Goal: Transaction & Acquisition: Purchase product/service

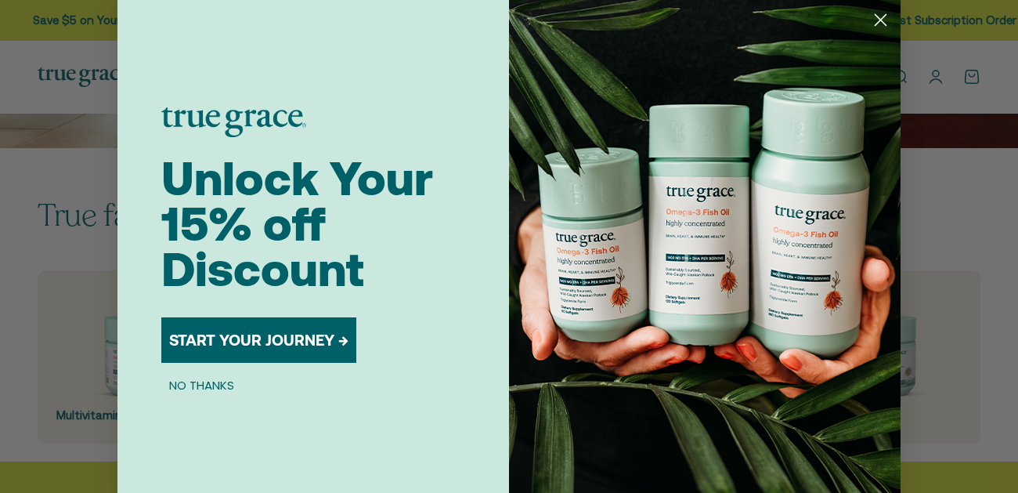
scroll to position [254, 0]
click at [881, 15] on circle "Close dialog" at bounding box center [881, 20] width 26 height 26
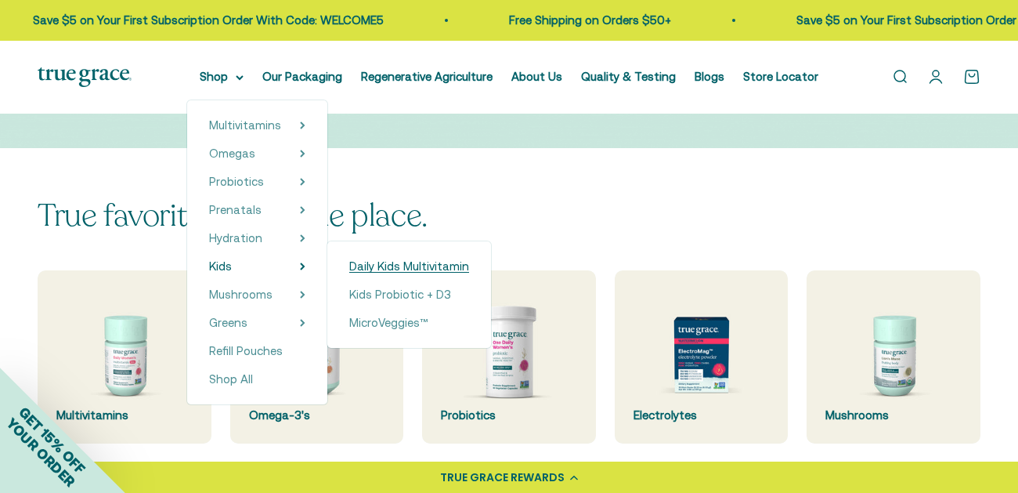
click at [441, 269] on span "Daily Kids Multivitamin" at bounding box center [409, 265] width 120 height 13
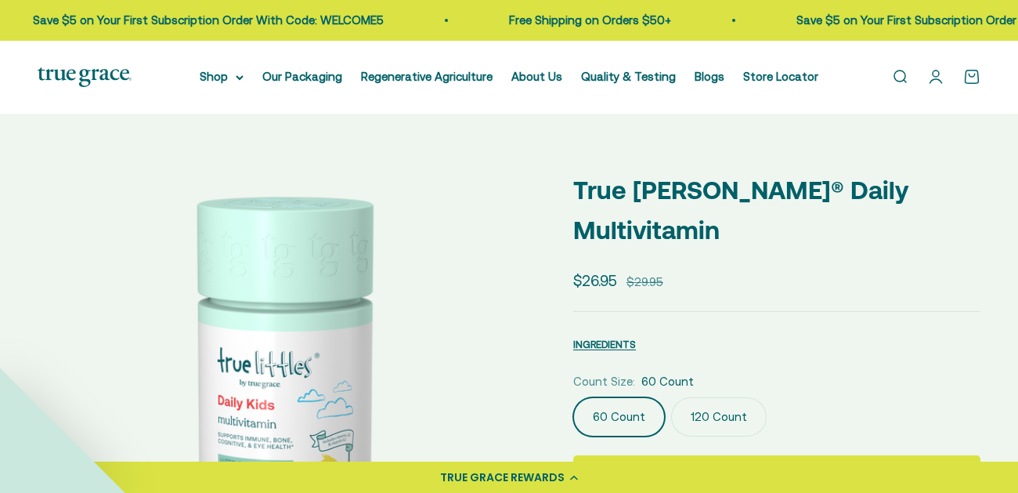
select select "3"
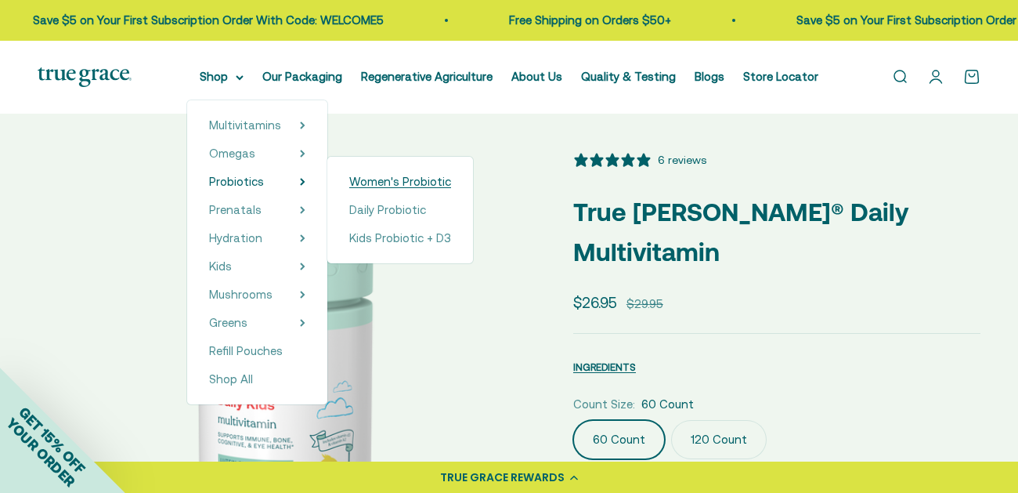
click at [383, 184] on span "Women's Probiotic" at bounding box center [400, 181] width 102 height 13
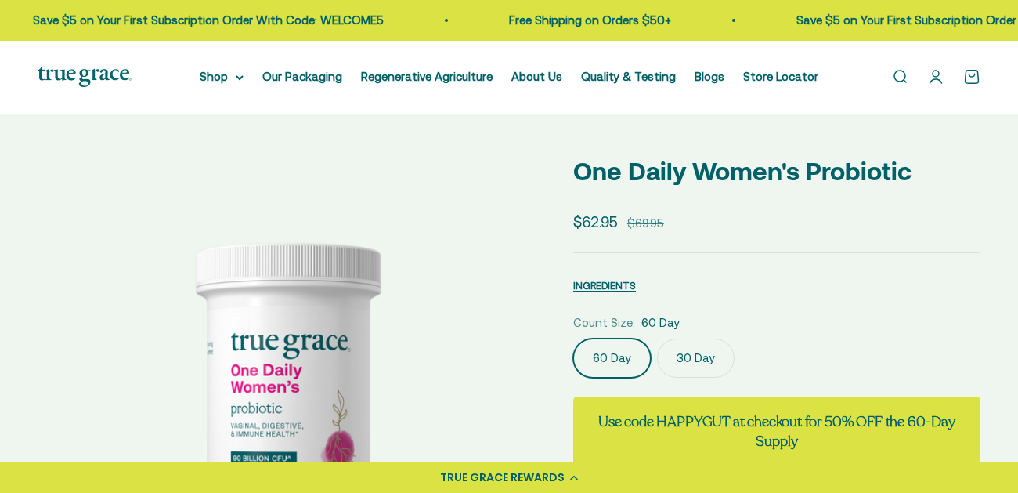
select select "3"
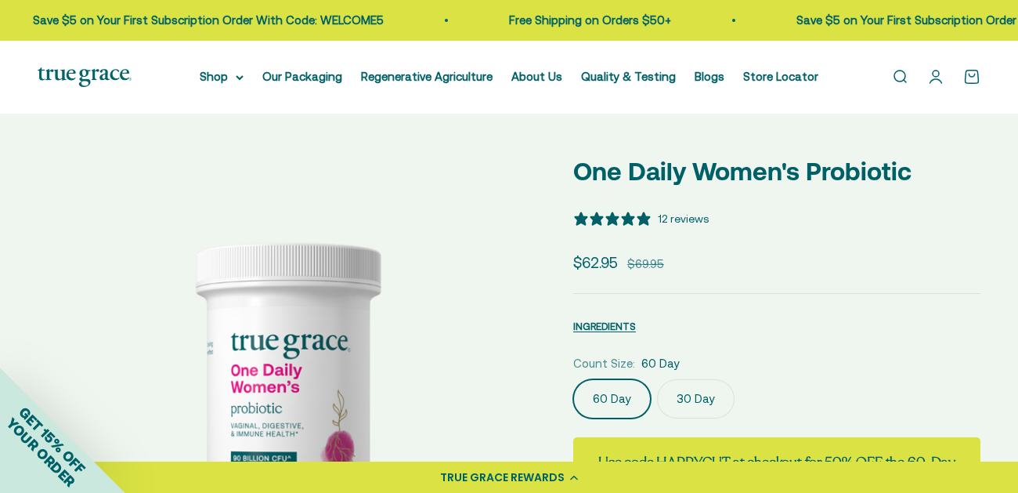
click at [938, 84] on link "Open account page" at bounding box center [935, 76] width 17 height 17
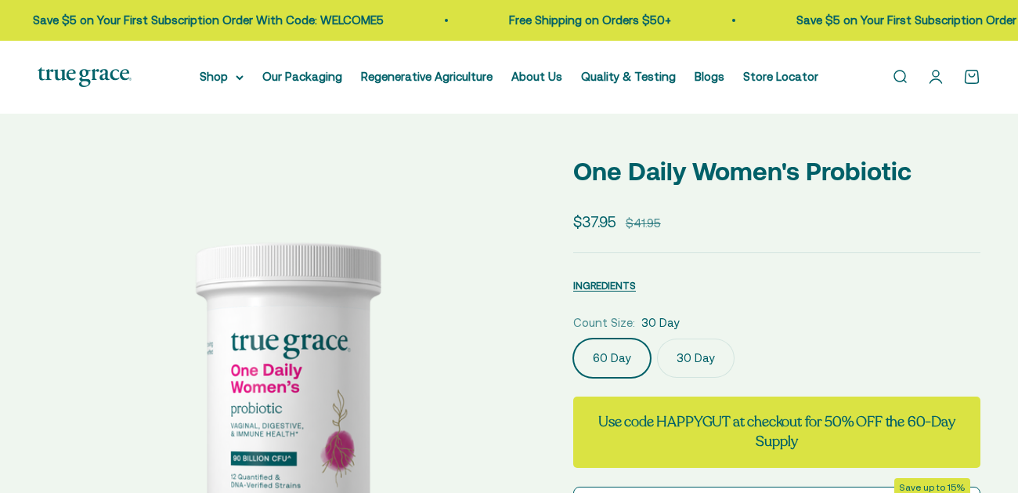
scroll to position [27, 0]
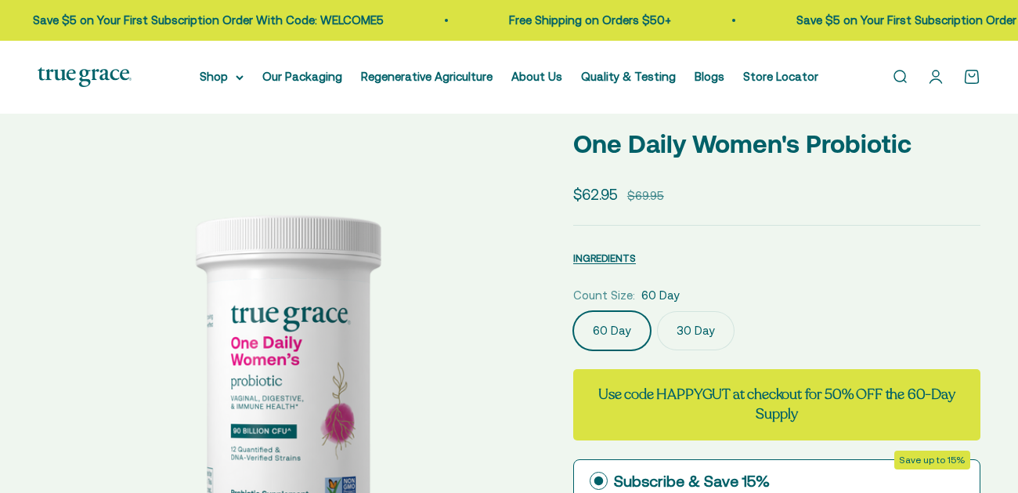
select select "3"
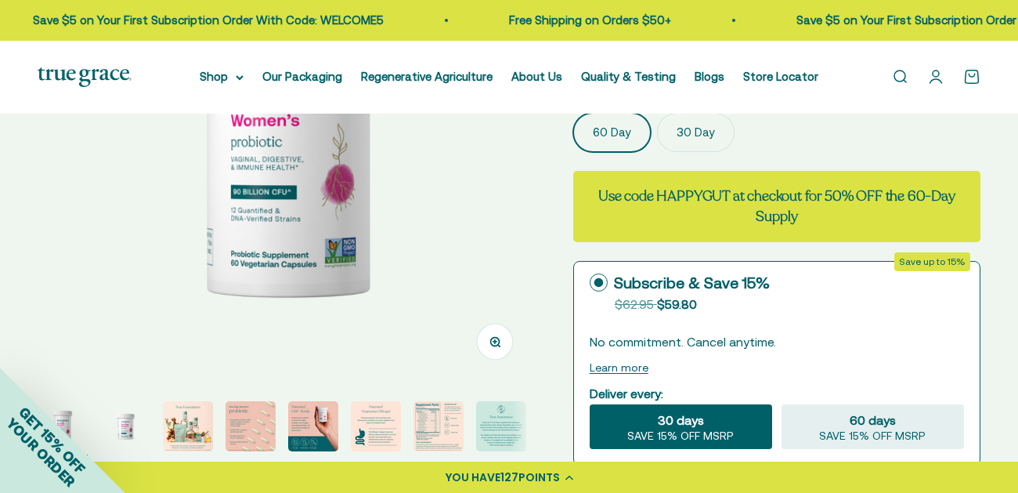
scroll to position [0, 0]
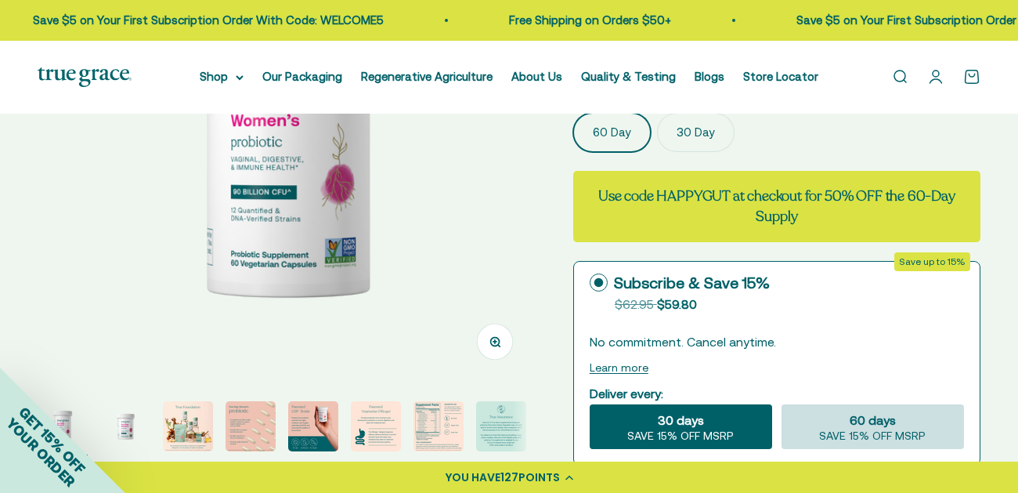
click at [893, 428] on span "60 days" at bounding box center [873, 419] width 46 height 19
click at [782, 404] on input "60 days SAVE 15% OFF MSRP" at bounding box center [781, 403] width 1 height 1
radio input "true"
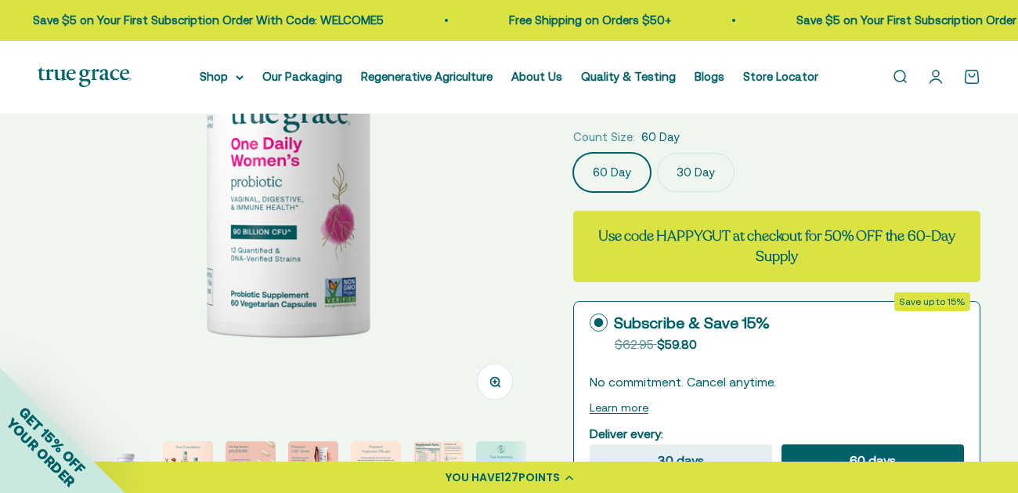
scroll to position [207, 0]
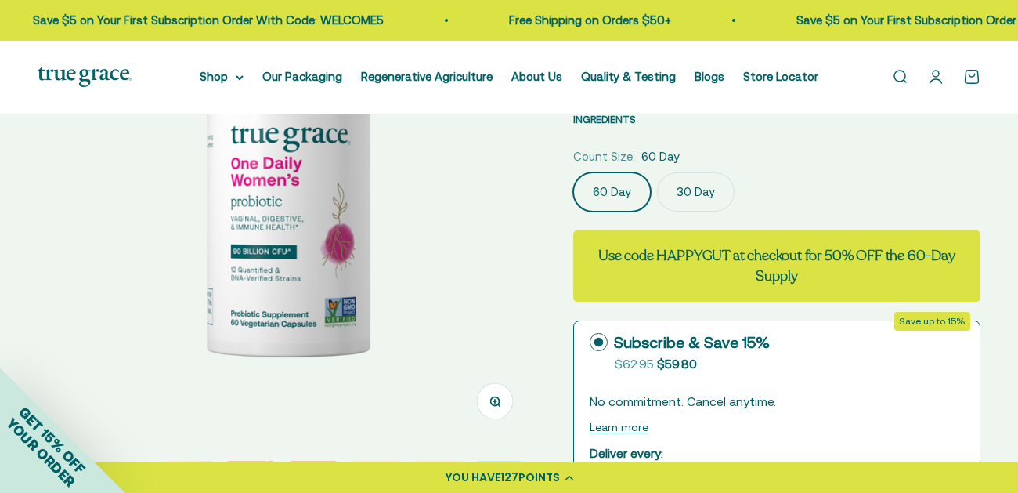
click at [694, 197] on label "30 Day" at bounding box center [696, 191] width 78 height 39
click at [573, 172] on input "30 Day" at bounding box center [573, 172] width 1 height 1
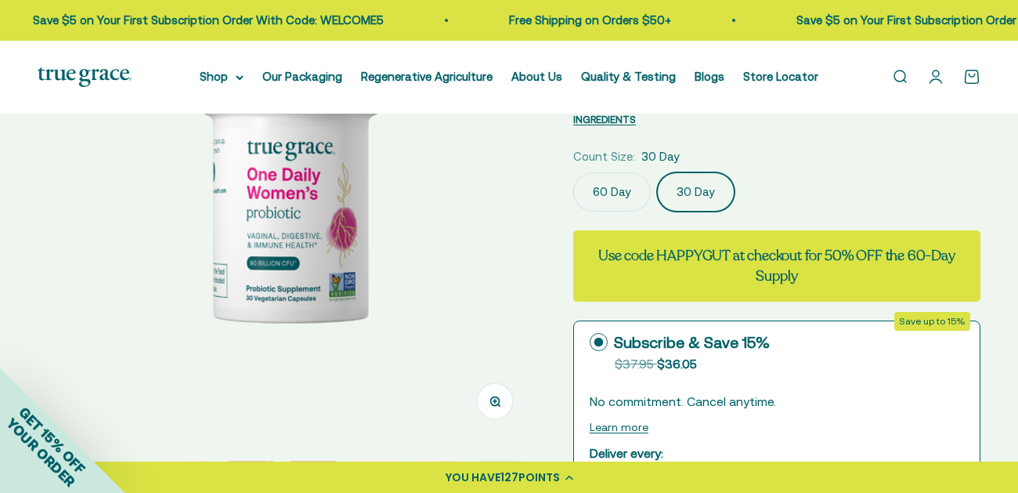
click at [624, 193] on label "60 Day" at bounding box center [612, 191] width 78 height 39
click at [573, 172] on input "60 Day" at bounding box center [573, 172] width 1 height 1
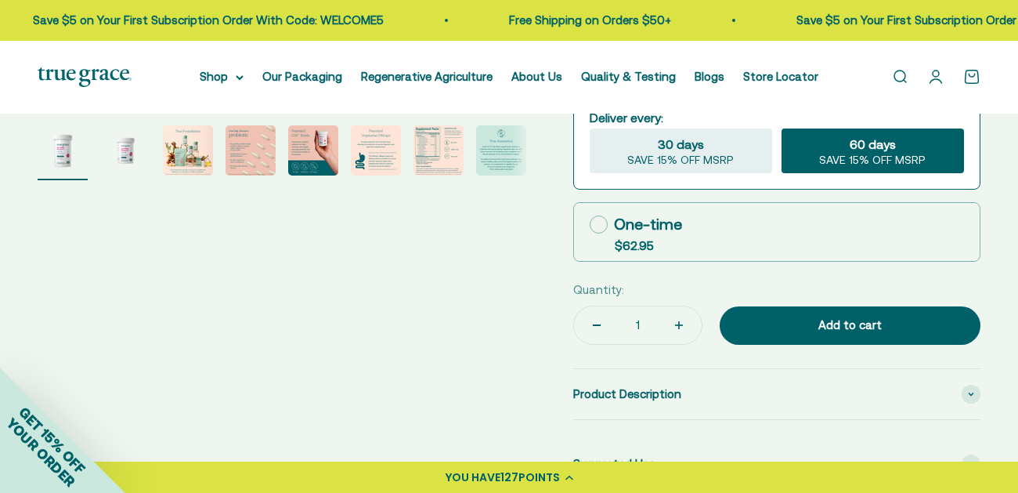
scroll to position [550, 0]
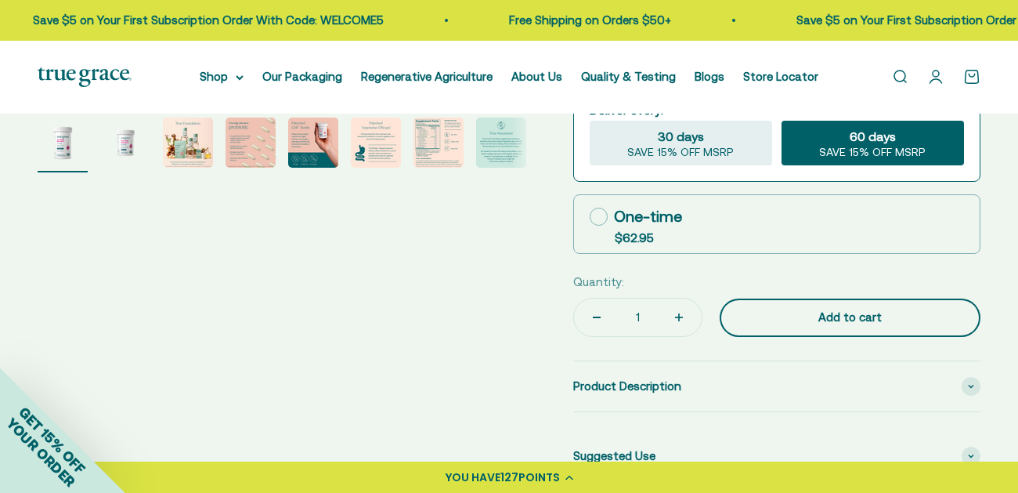
click at [862, 316] on div "Add to cart" at bounding box center [850, 317] width 198 height 19
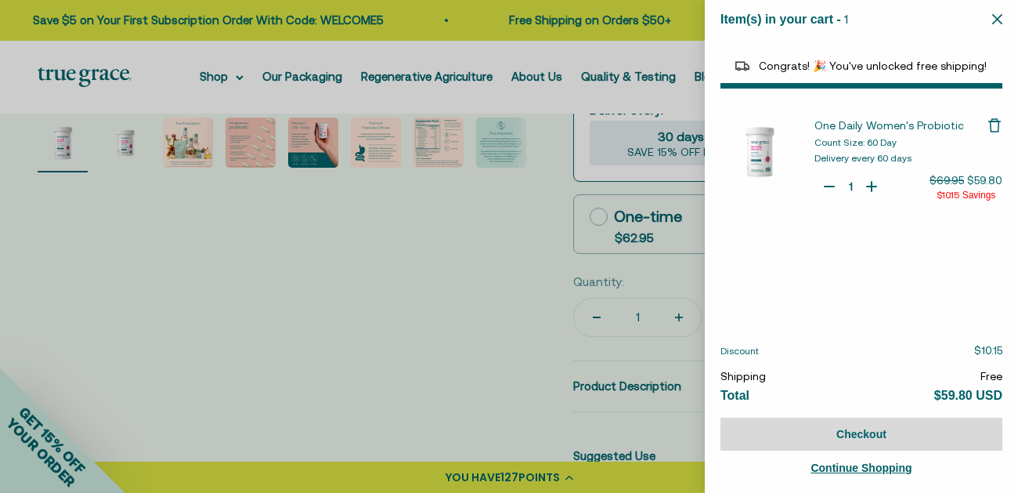
select select "40055698129088"
select select "44878192410838"
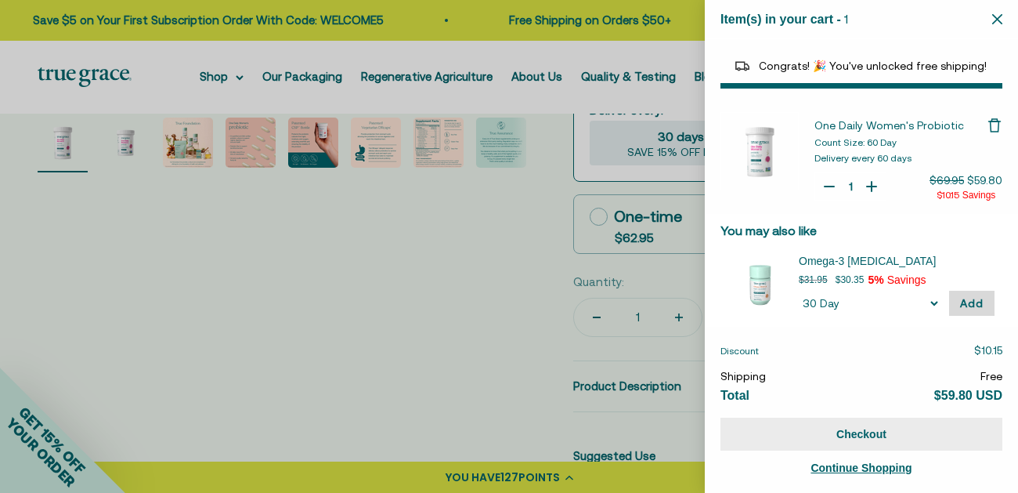
click at [859, 434] on button "Checkout" at bounding box center [862, 434] width 282 height 33
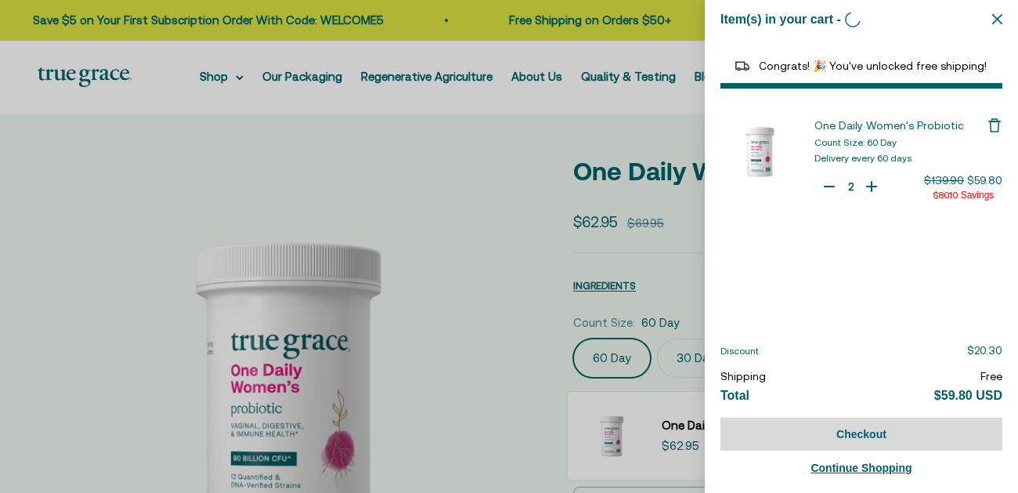
scroll to position [4083, 0]
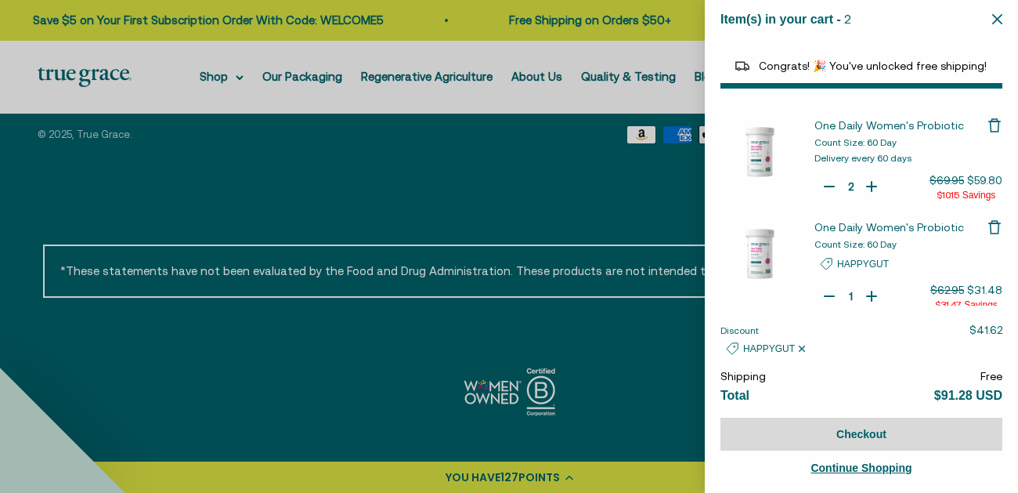
type input "1"
select select "3"
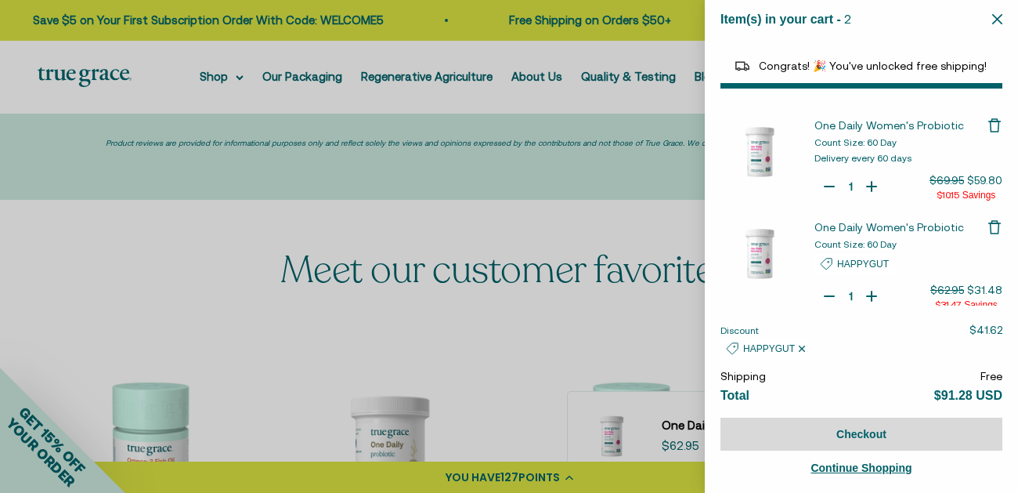
scroll to position [3842, 0]
select select "40055698129088"
select select "44878192410838"
click at [831, 187] on icon "Your Cart" at bounding box center [830, 187] width 16 height 16
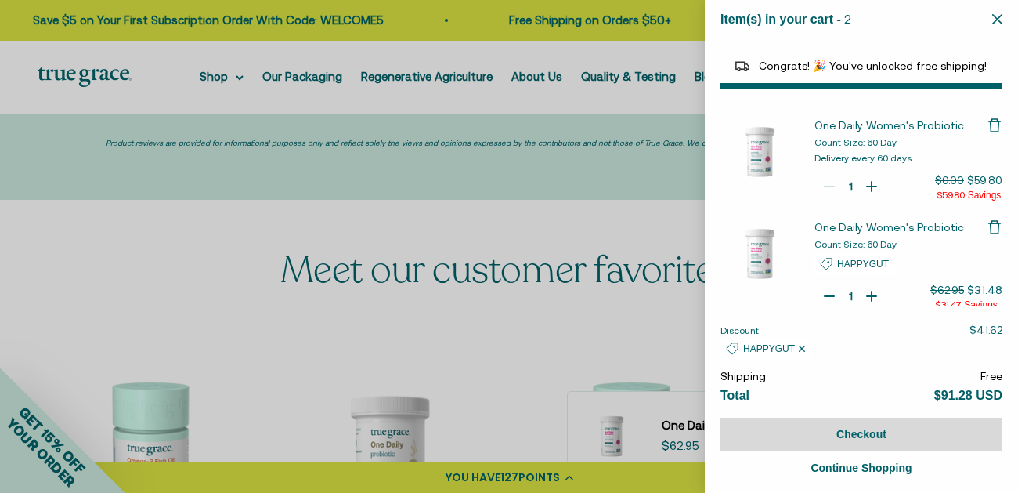
type input "0"
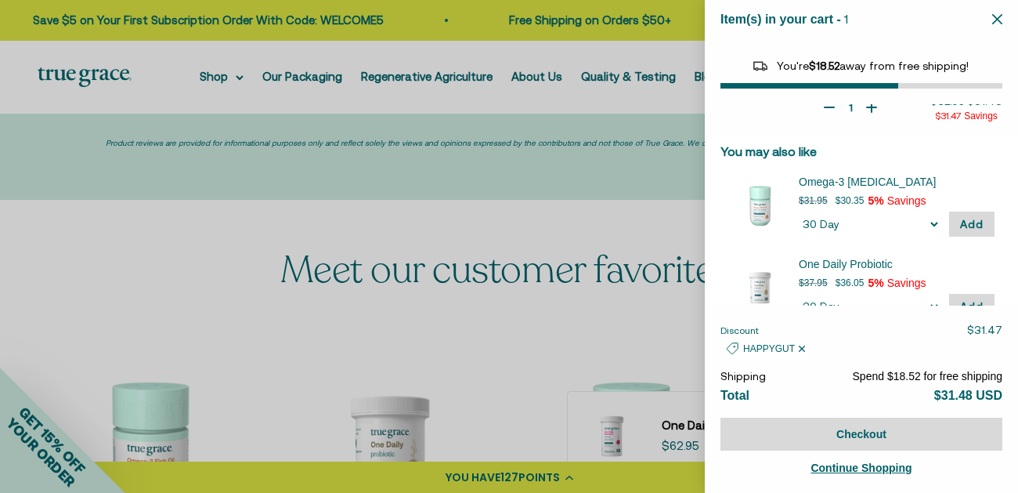
scroll to position [116, 0]
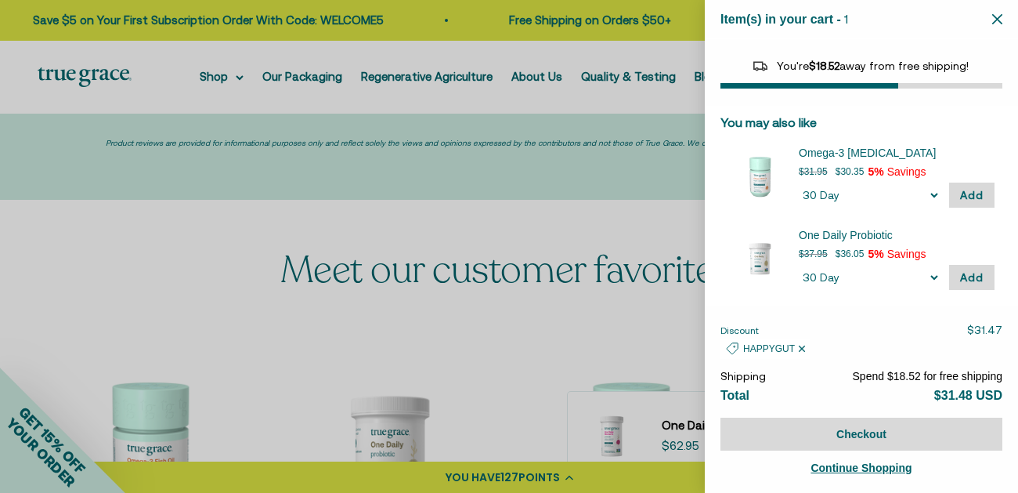
click at [122, 186] on div at bounding box center [509, 246] width 1018 height 493
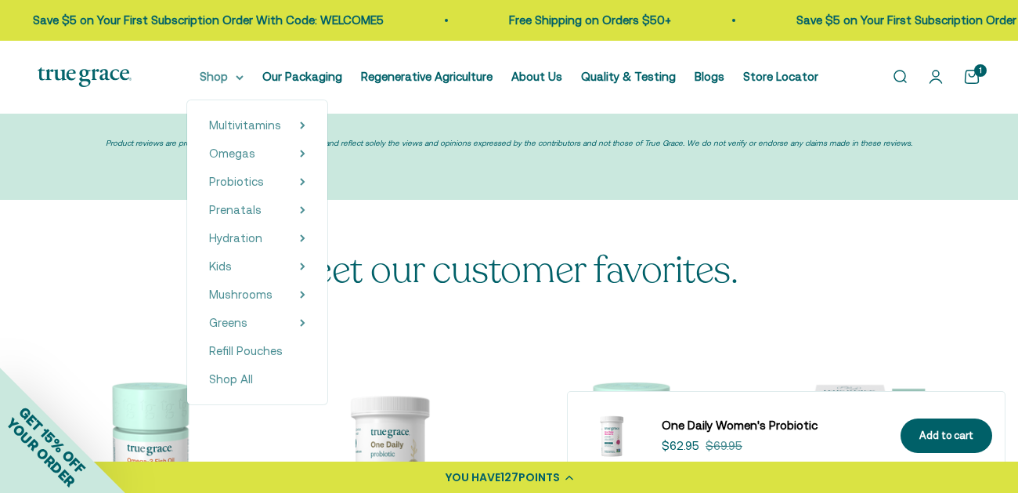
click at [226, 78] on summary "Shop" at bounding box center [222, 76] width 44 height 19
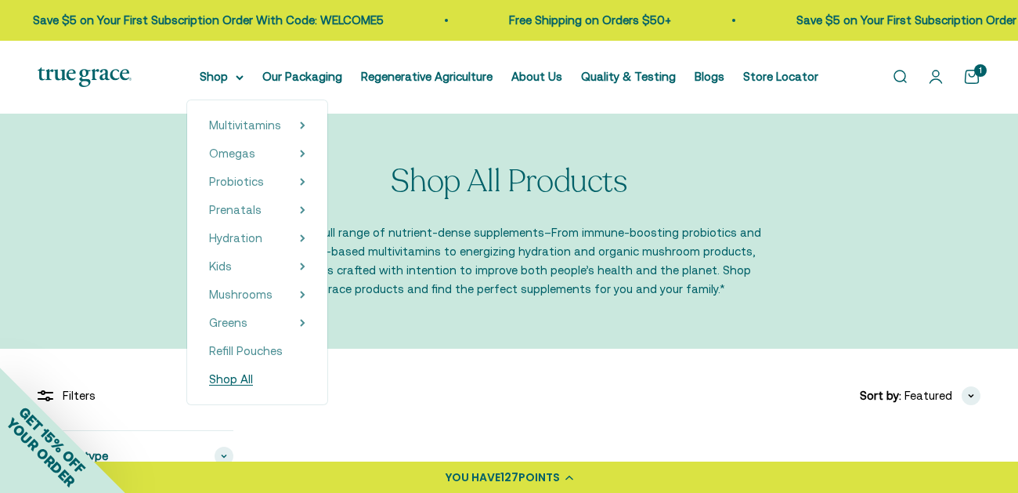
click at [244, 374] on span "Shop All" at bounding box center [231, 378] width 44 height 13
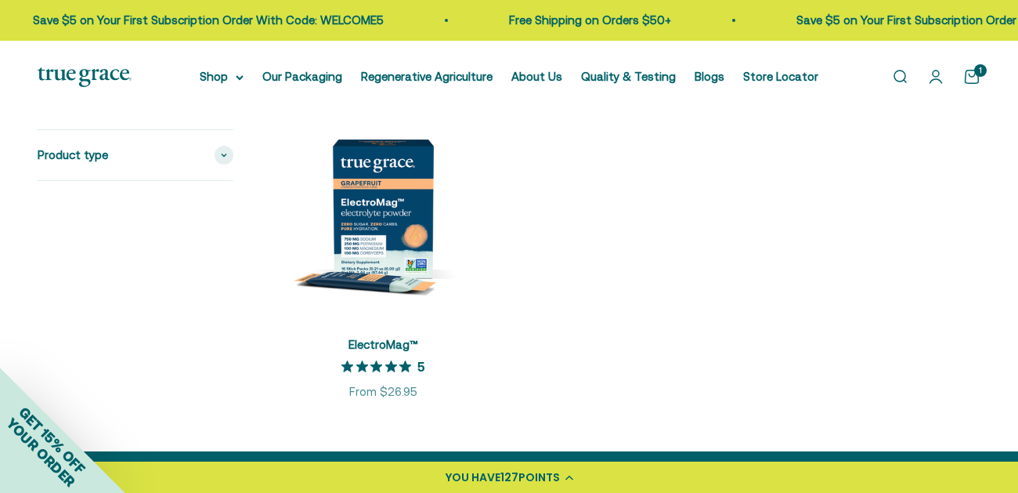
scroll to position [2751, 0]
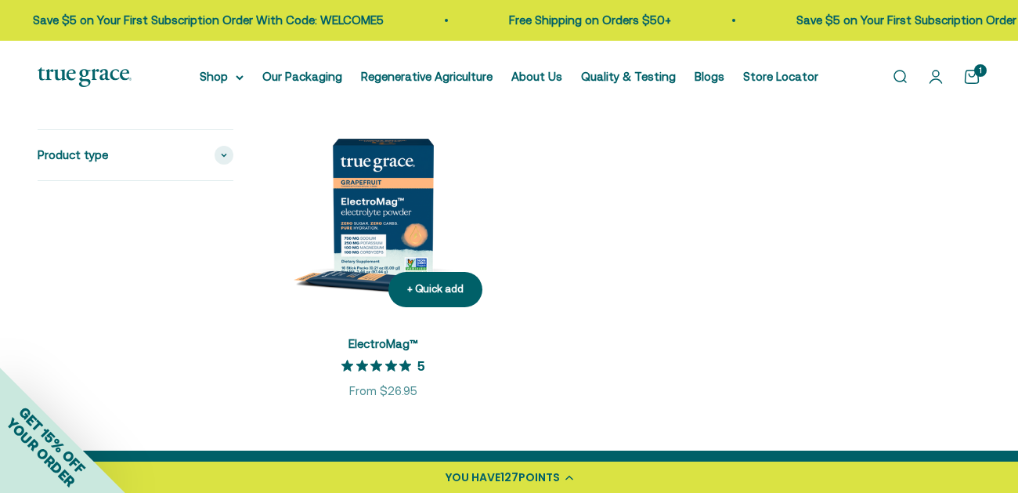
click at [390, 185] on img at bounding box center [383, 208] width 224 height 224
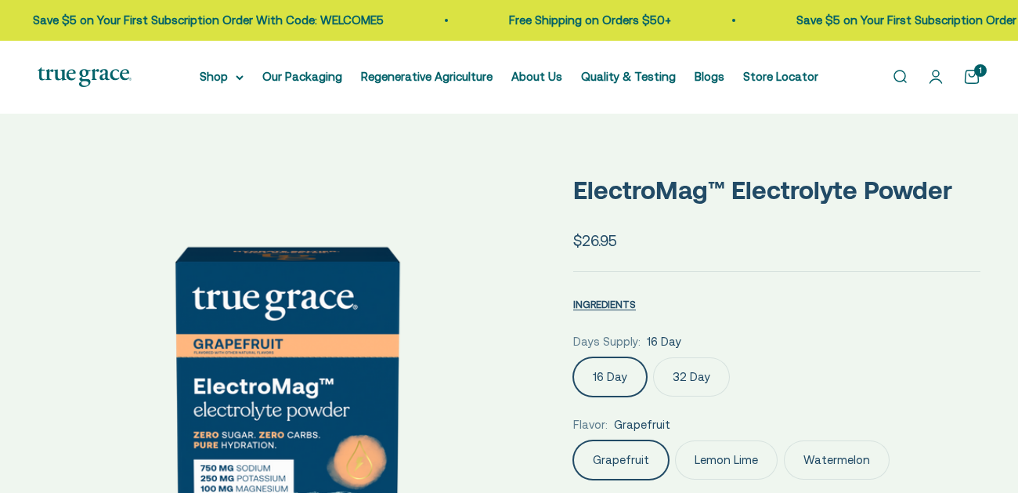
scroll to position [194, 0]
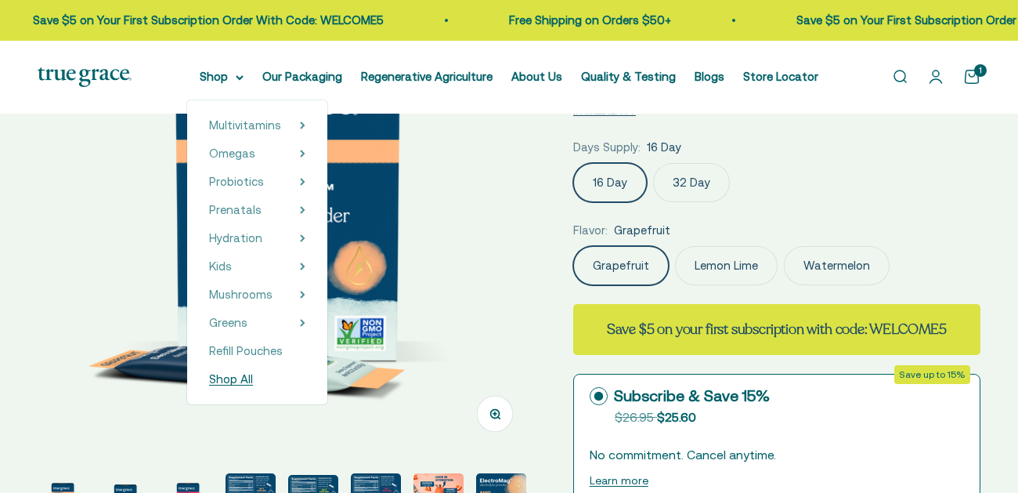
click at [253, 378] on span "Shop All" at bounding box center [231, 378] width 44 height 13
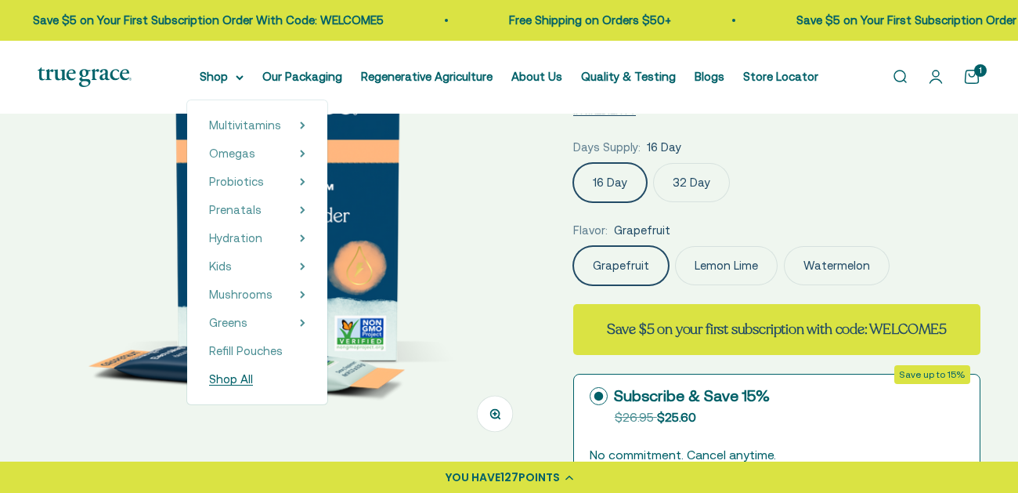
select select "3"
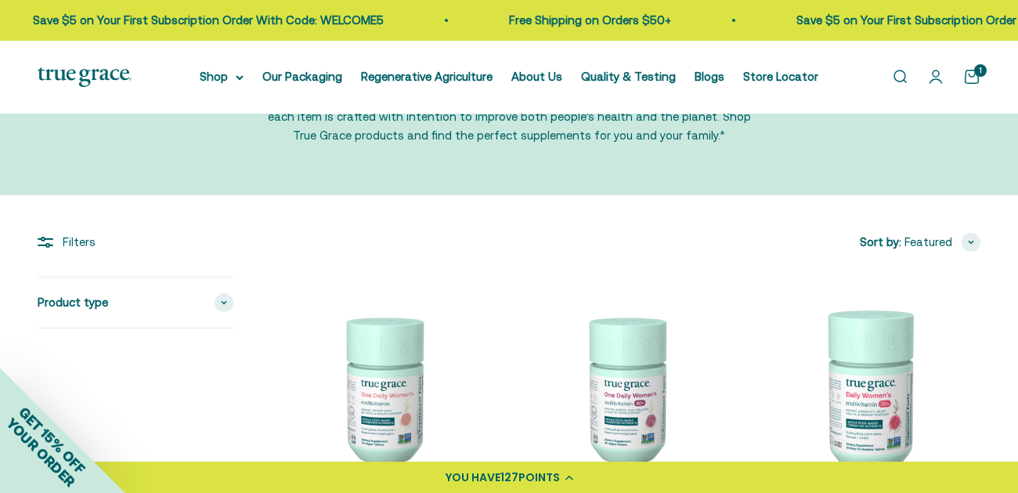
scroll to position [154, 0]
click at [971, 247] on span "button" at bounding box center [971, 242] width 19 height 19
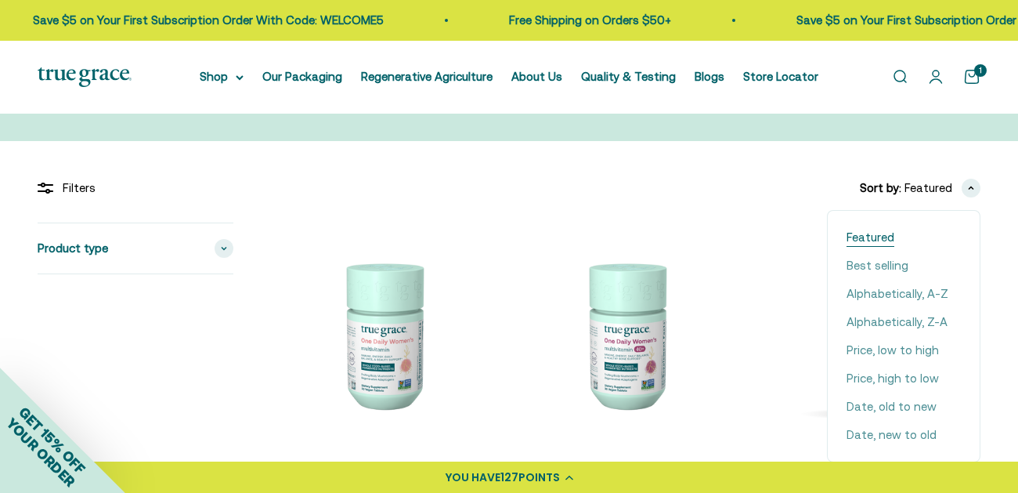
scroll to position [212, 0]
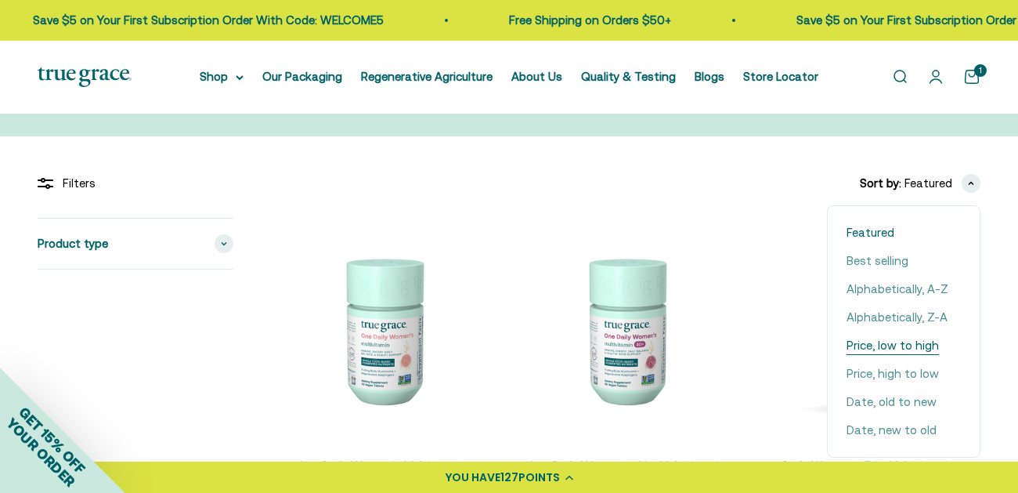
click at [909, 349] on span "Price, low to high" at bounding box center [893, 345] width 92 height 19
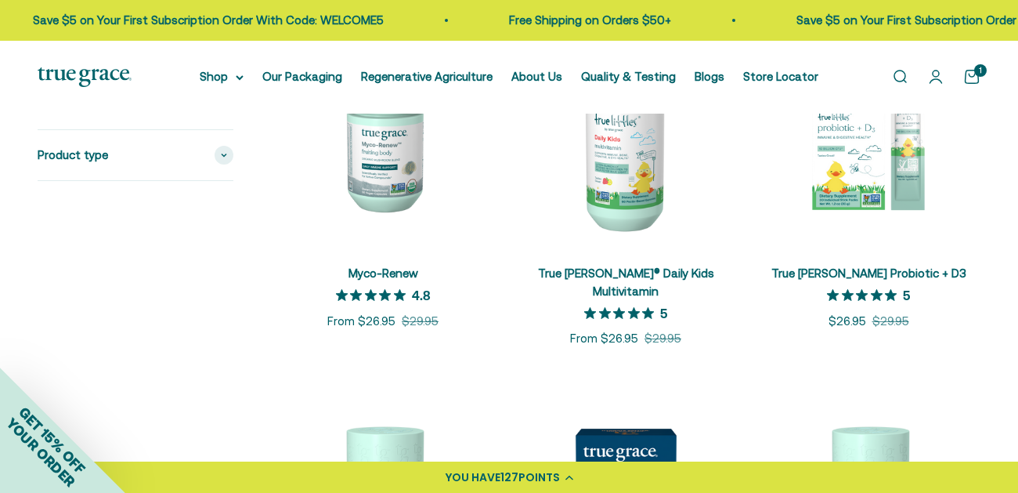
scroll to position [752, 0]
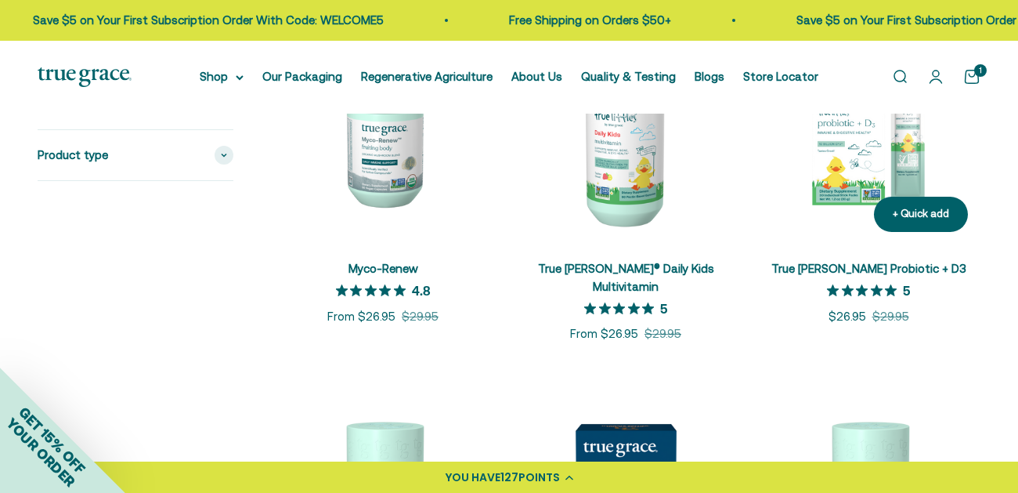
click at [869, 269] on link "True Littles Probiotic + D3" at bounding box center [869, 268] width 195 height 13
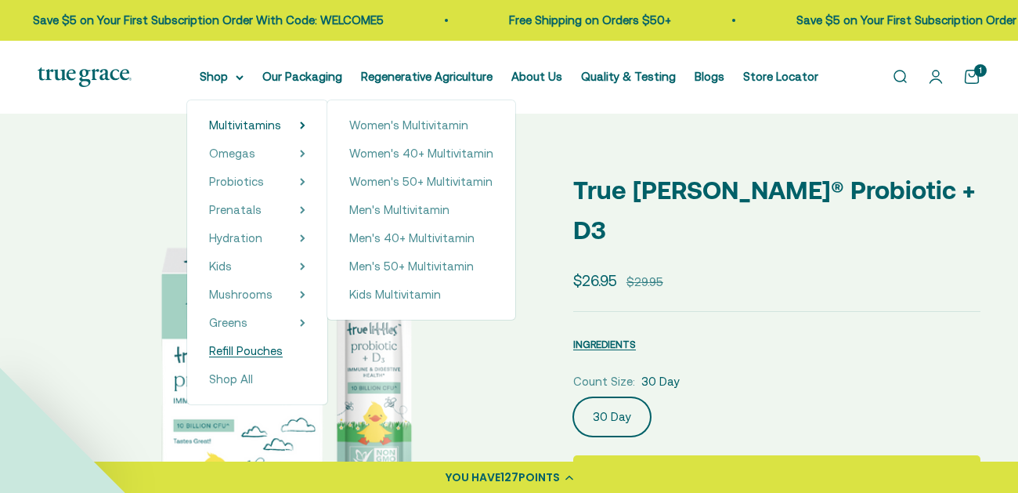
select select "3"
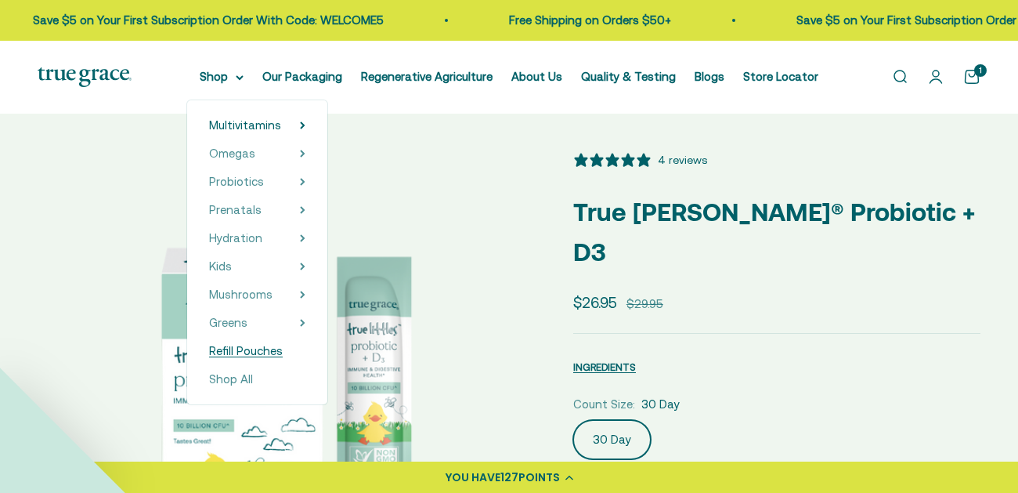
click at [266, 346] on span "Refill Pouches" at bounding box center [246, 350] width 74 height 13
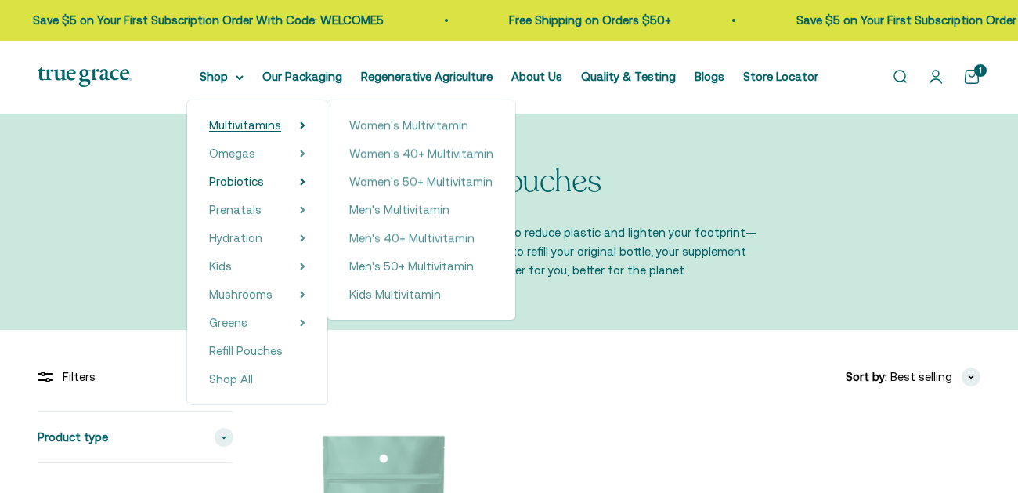
scroll to position [233, 0]
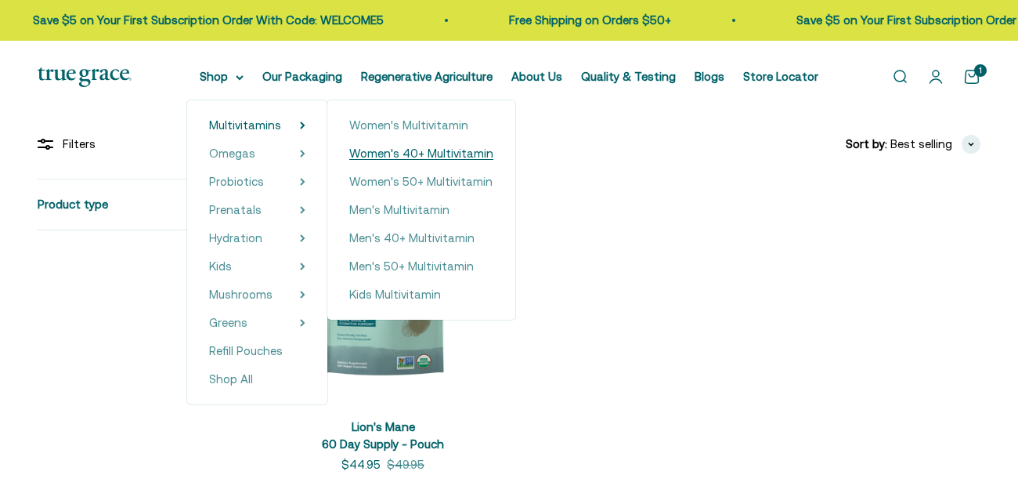
click at [396, 150] on span "Women's 40+ Multivitamin" at bounding box center [421, 152] width 144 height 13
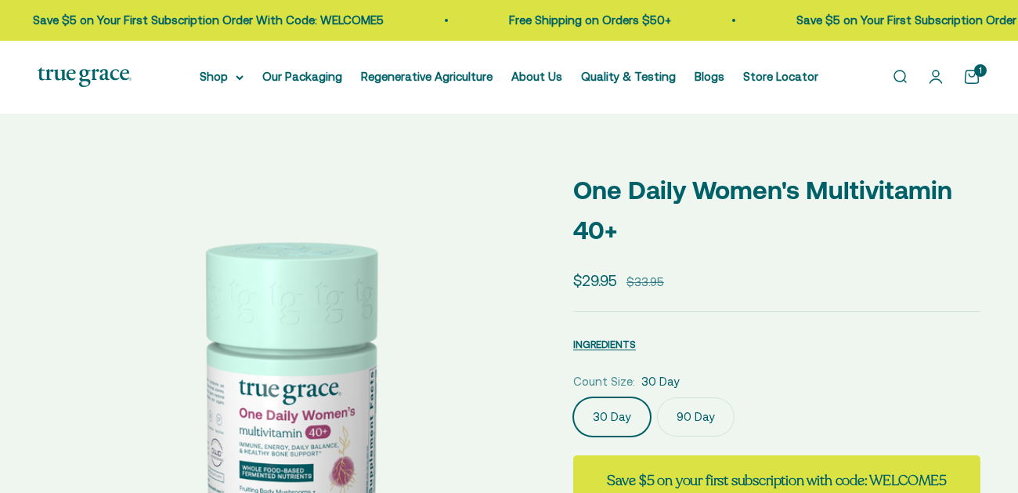
click at [699, 397] on label "90 Day" at bounding box center [696, 416] width 78 height 39
click at [573, 396] on input "90 Day" at bounding box center [573, 396] width 1 height 1
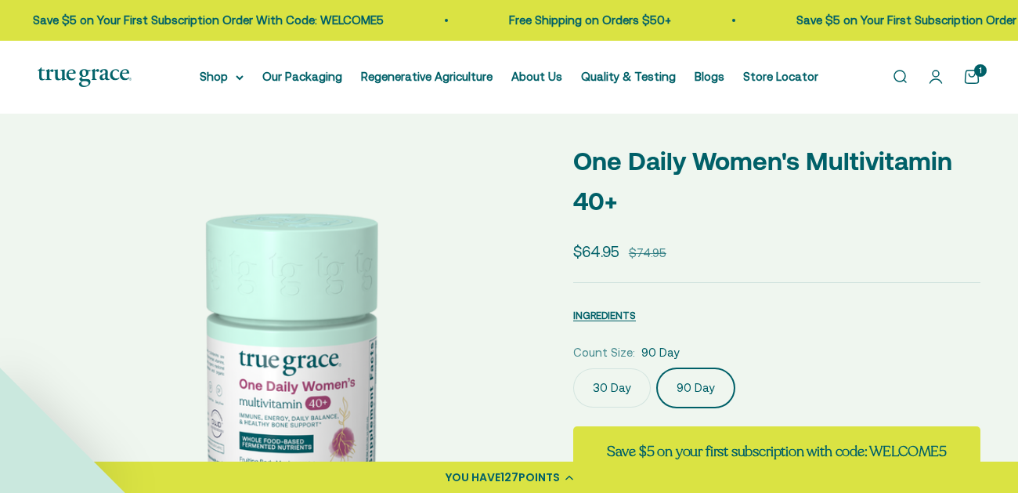
scroll to position [245, 0]
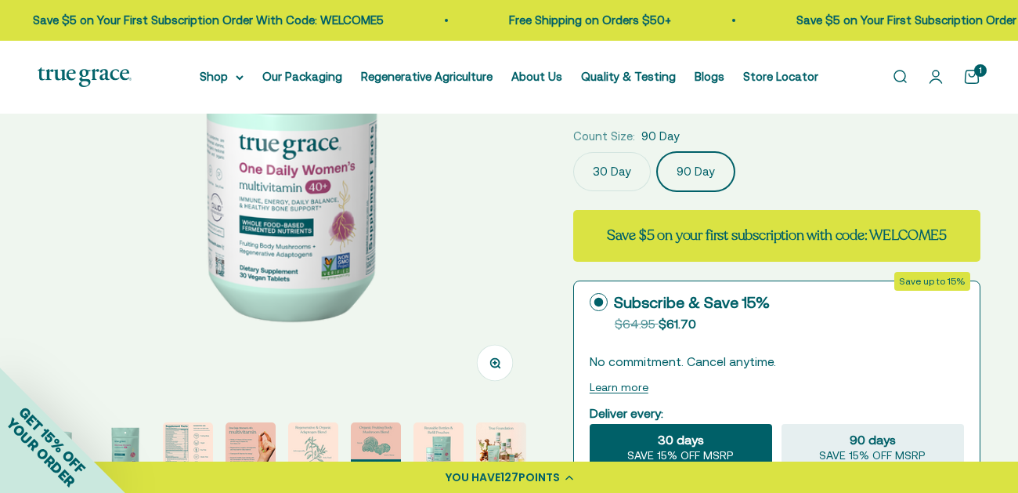
select select "3"
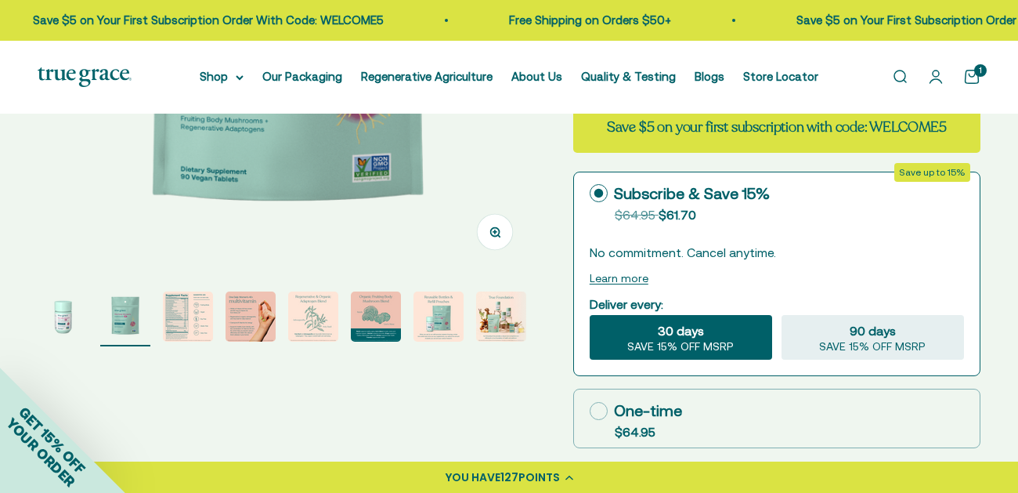
scroll to position [0, 0]
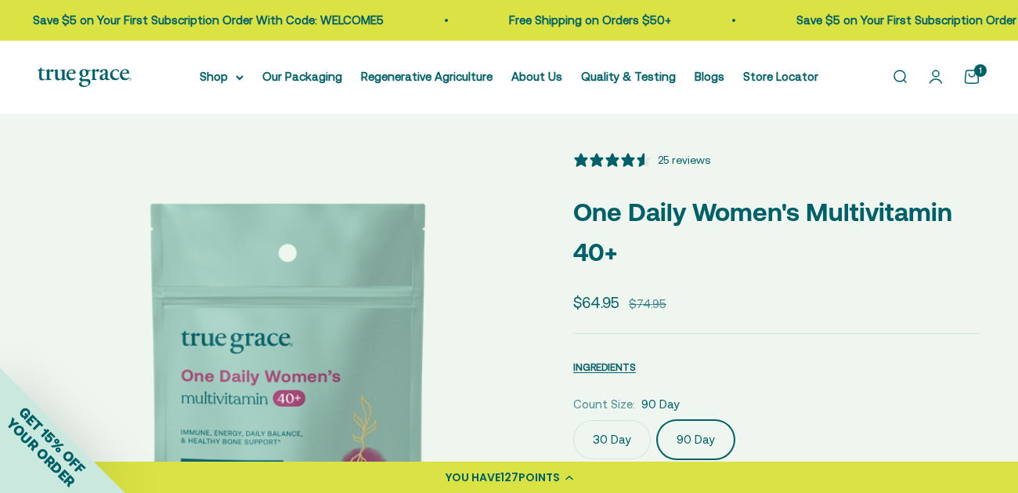
click at [975, 77] on div "1" at bounding box center [980, 70] width 13 height 13
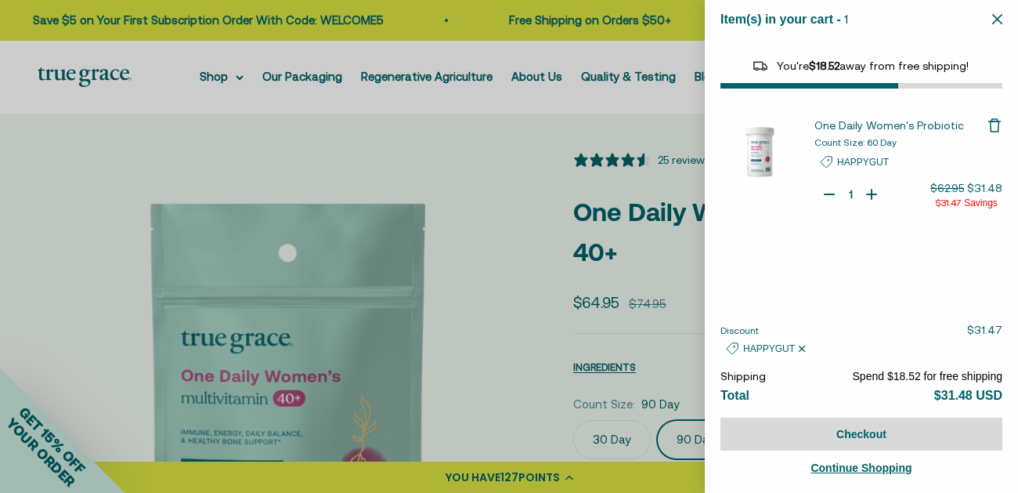
select select "40055698129088"
select select "44878192410838"
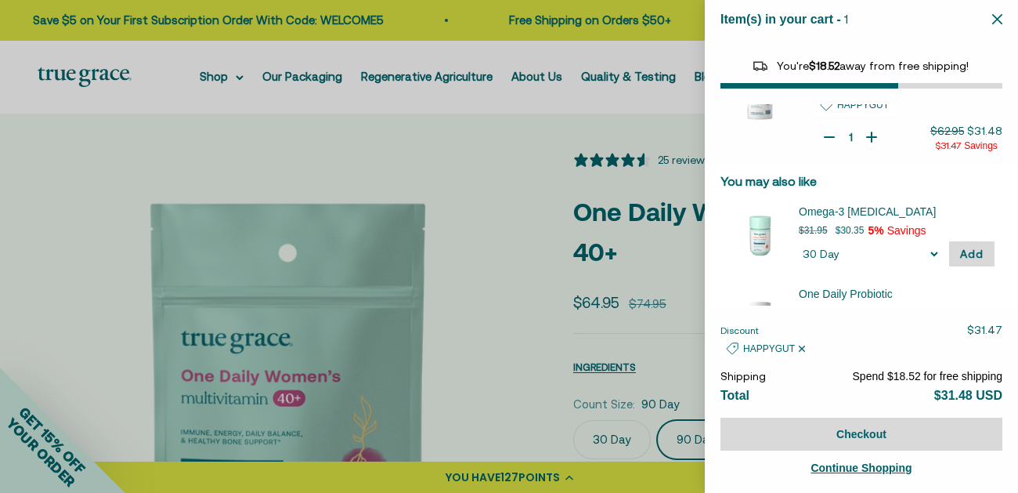
scroll to position [58, 0]
click at [1001, 18] on icon "Close" at bounding box center [997, 19] width 10 height 10
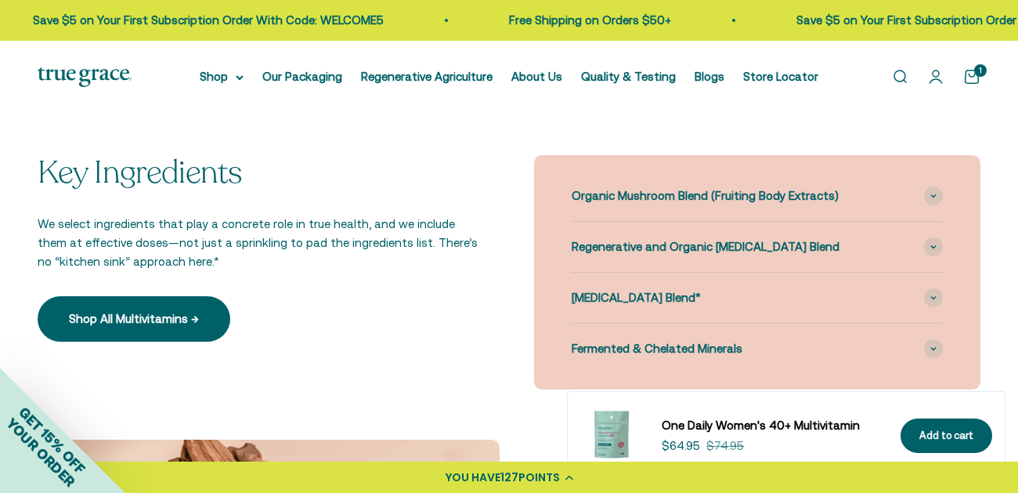
scroll to position [1399, 0]
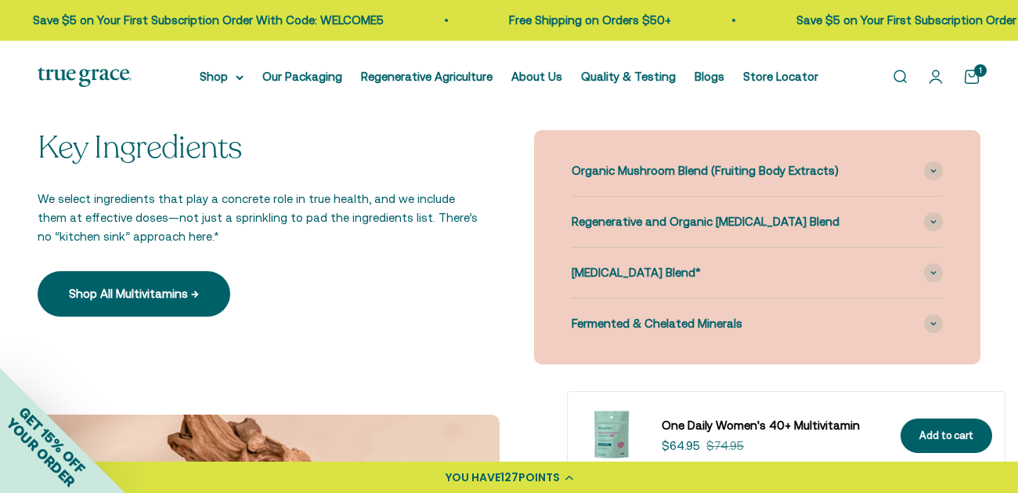
click at [902, 75] on link "Open search" at bounding box center [899, 76] width 17 height 17
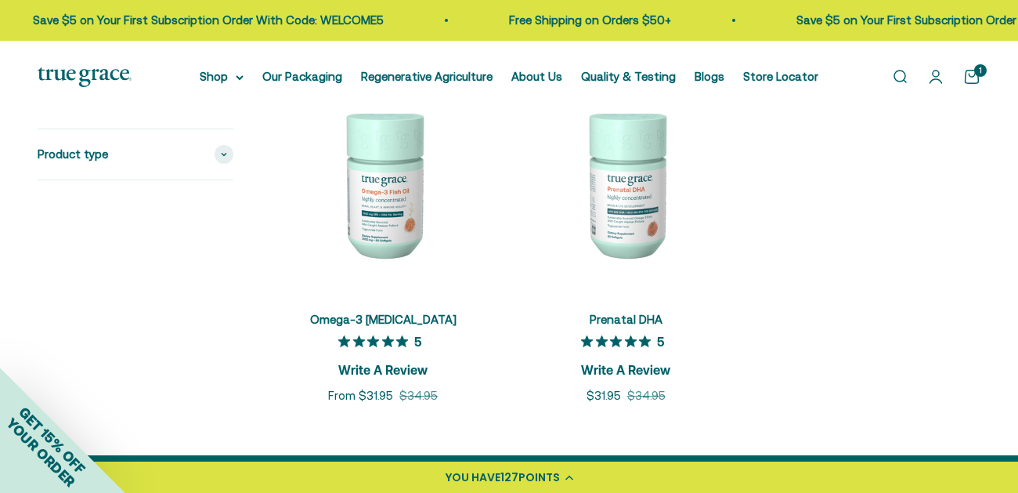
scroll to position [274, 0]
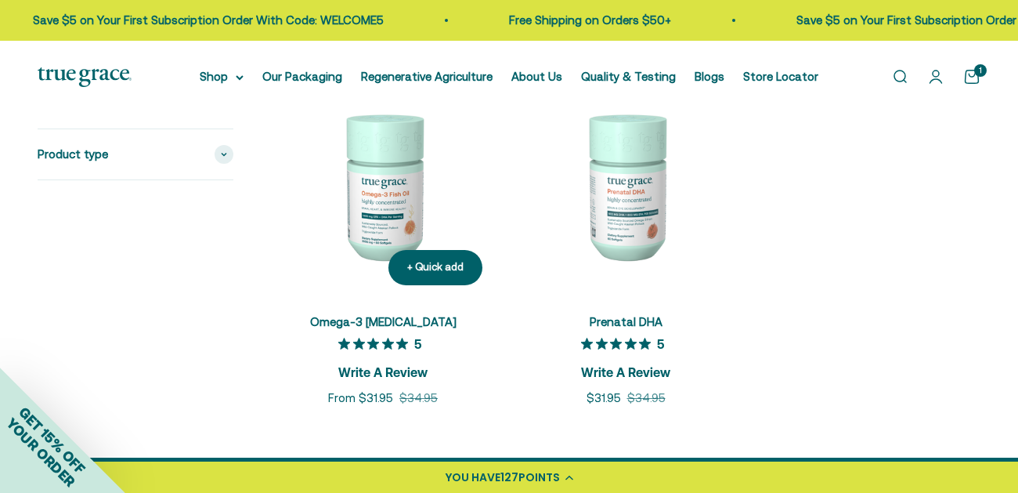
click at [375, 316] on link "Omega-3 [MEDICAL_DATA]" at bounding box center [383, 321] width 146 height 13
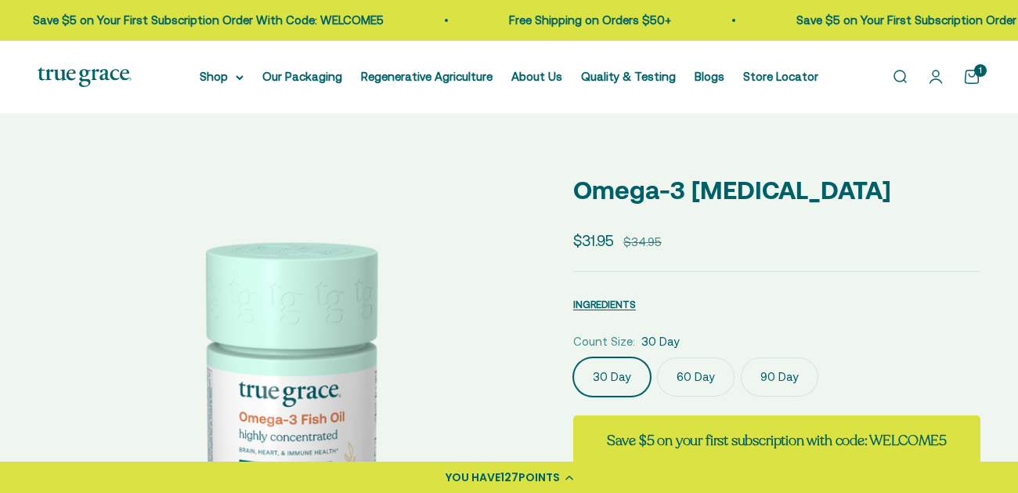
select select "3"
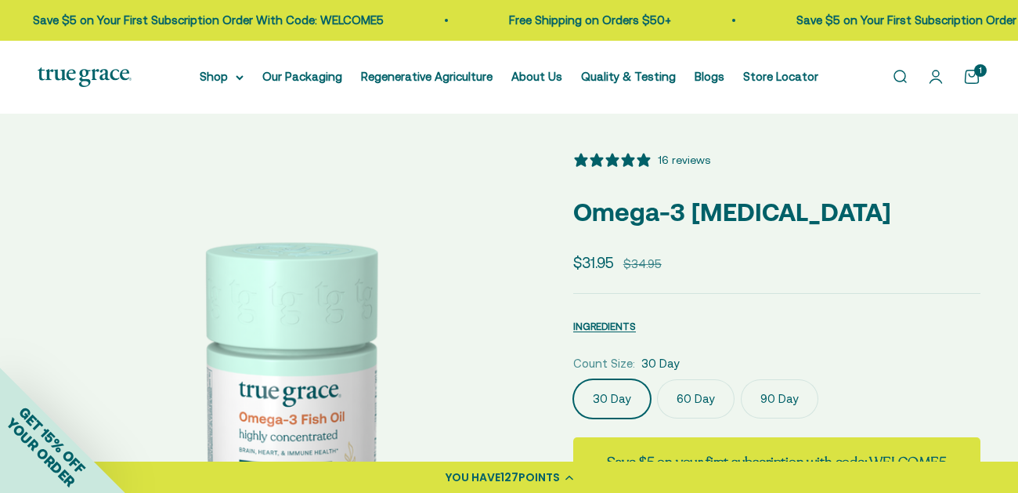
click at [898, 77] on link "Open search" at bounding box center [899, 76] width 17 height 17
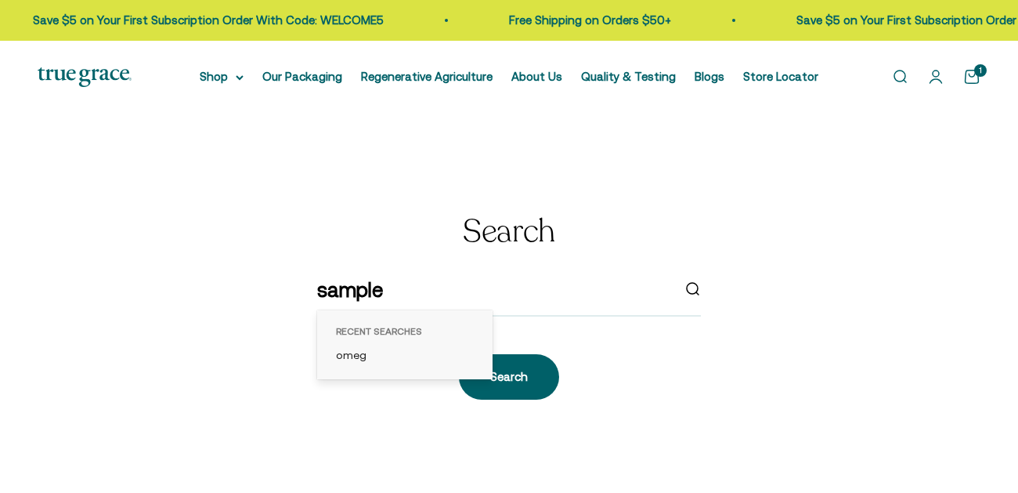
type input "sample"
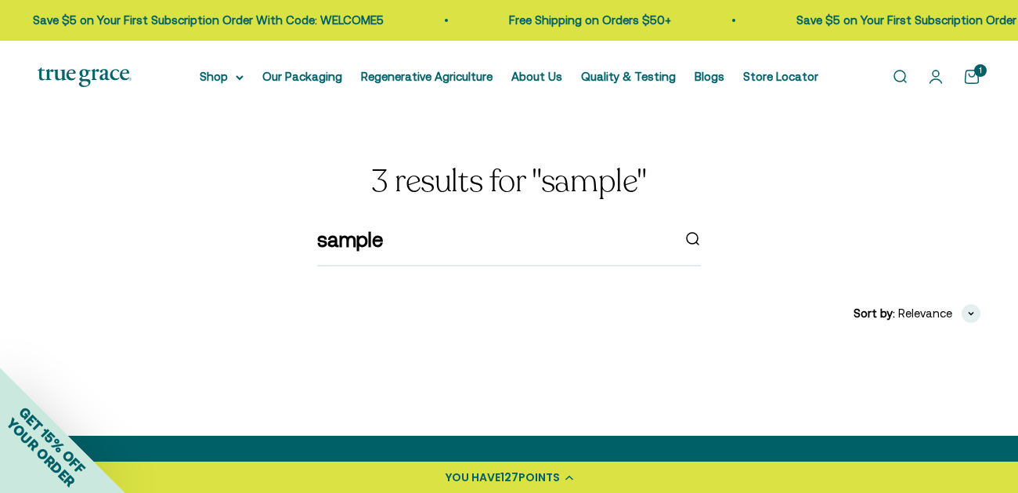
scroll to position [197, 0]
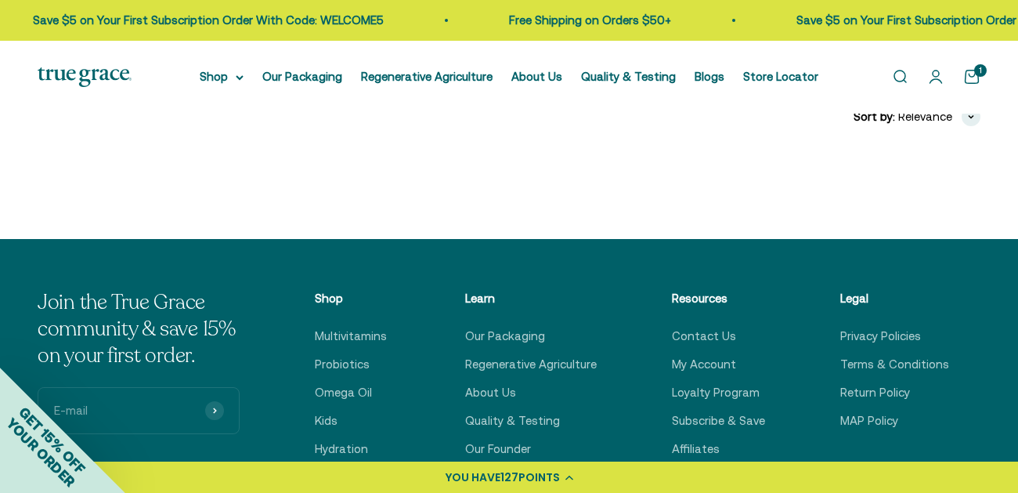
click at [523, 473] on span "POINTS" at bounding box center [540, 477] width 42 height 16
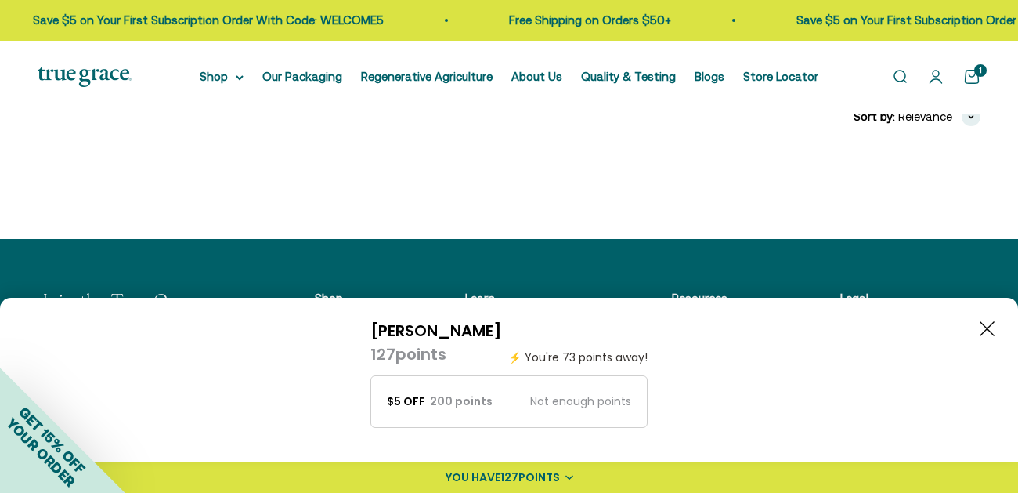
click at [803, 168] on section "3 results for "sample" sample Filters Sort by Relevance Price, low to high Pric…" at bounding box center [509, 78] width 1018 height 323
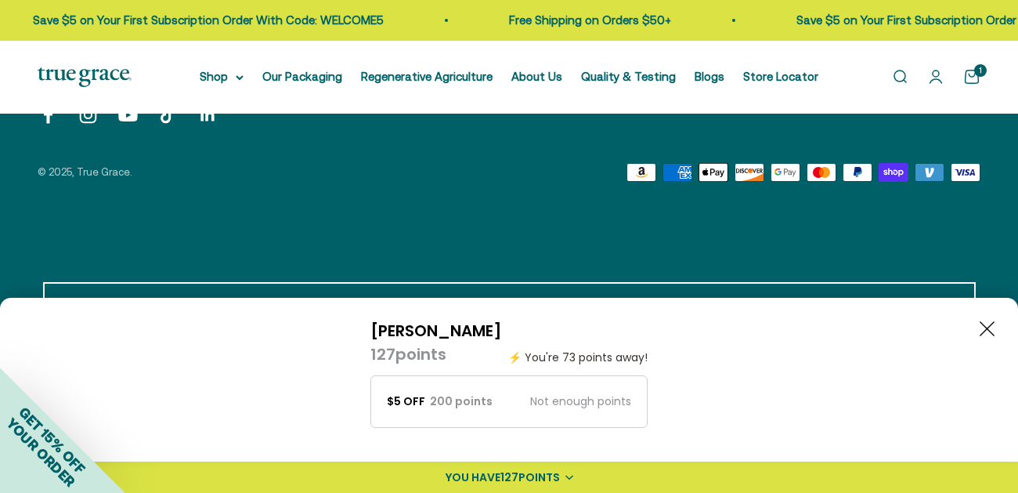
scroll to position [0, 0]
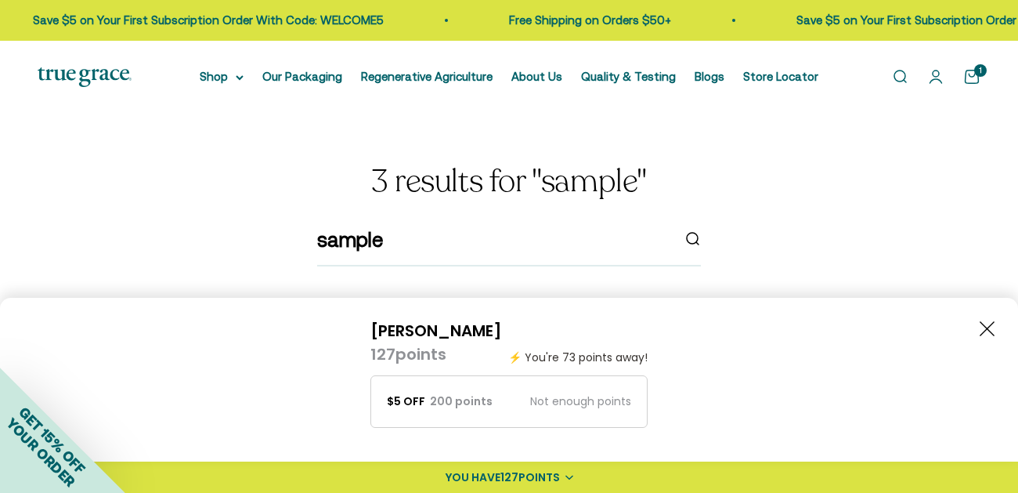
click at [895, 75] on link "Open search" at bounding box center [899, 76] width 17 height 17
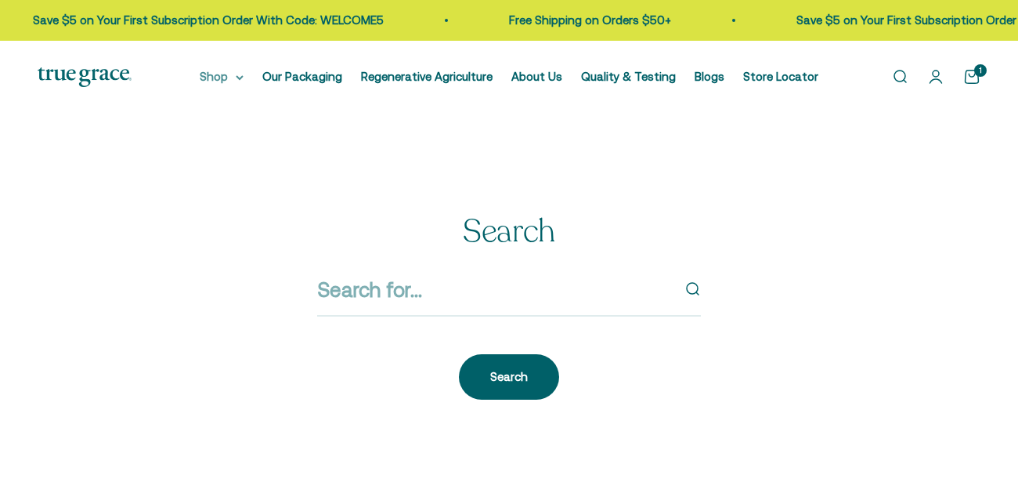
click at [244, 77] on icon at bounding box center [240, 77] width 8 height 5
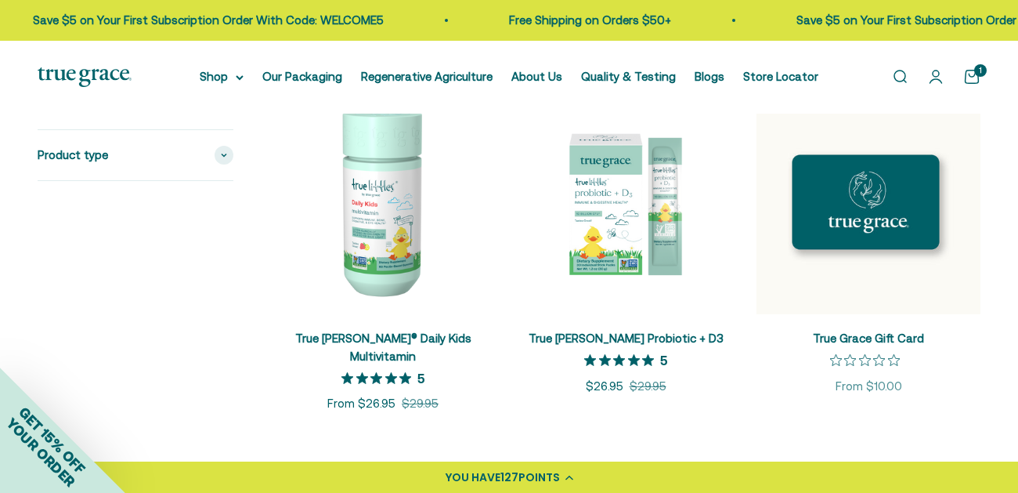
scroll to position [2056, 0]
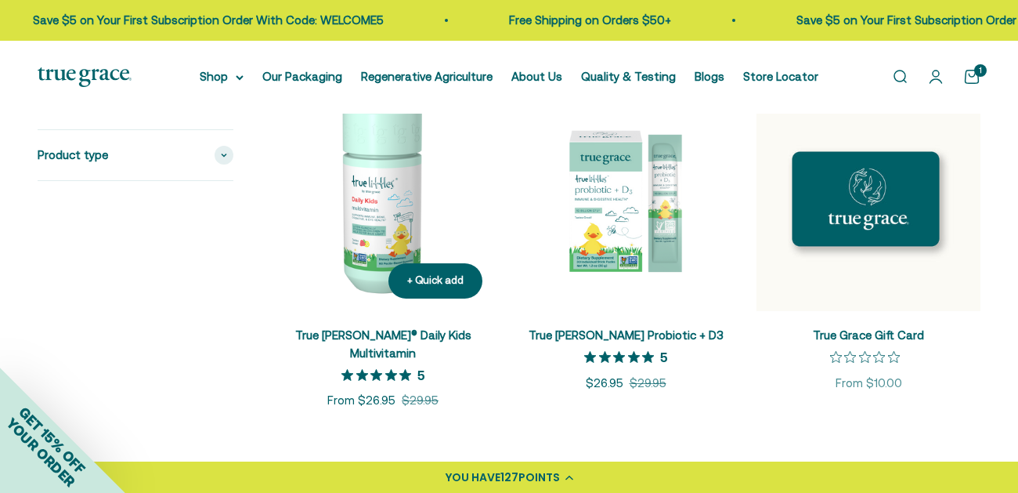
click at [385, 230] on img at bounding box center [383, 199] width 224 height 224
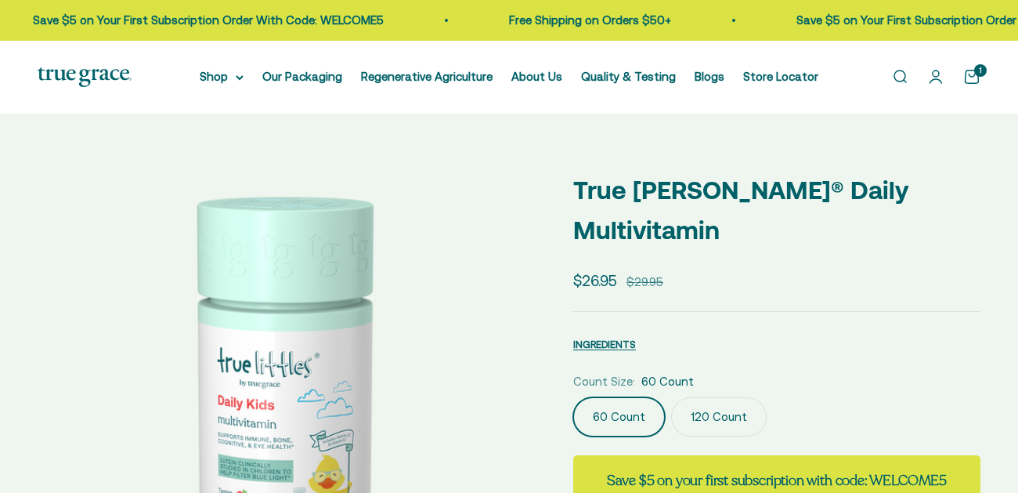
scroll to position [267, 0]
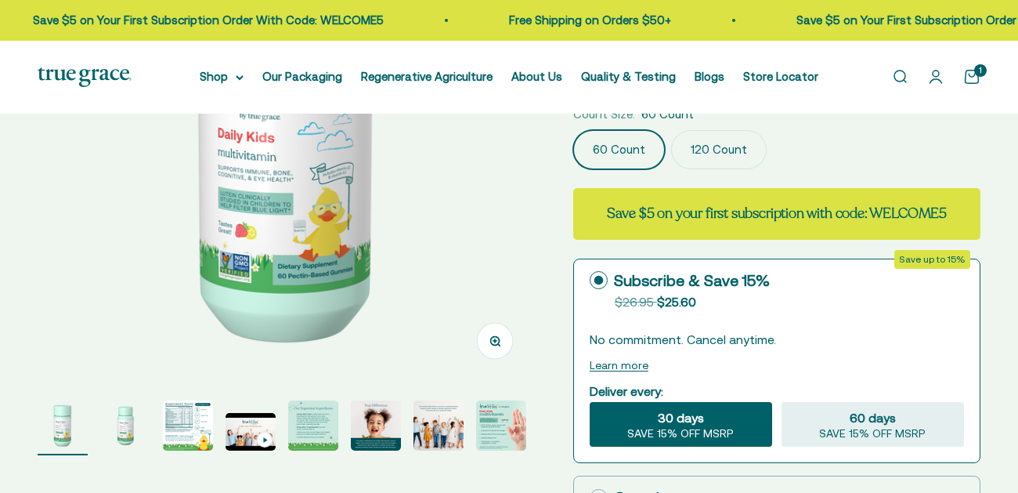
click at [645, 486] on div "One-time" at bounding box center [636, 497] width 92 height 23
click at [590, 492] on input "One-time $26.95" at bounding box center [589, 497] width 1 height 1
radio input "true"
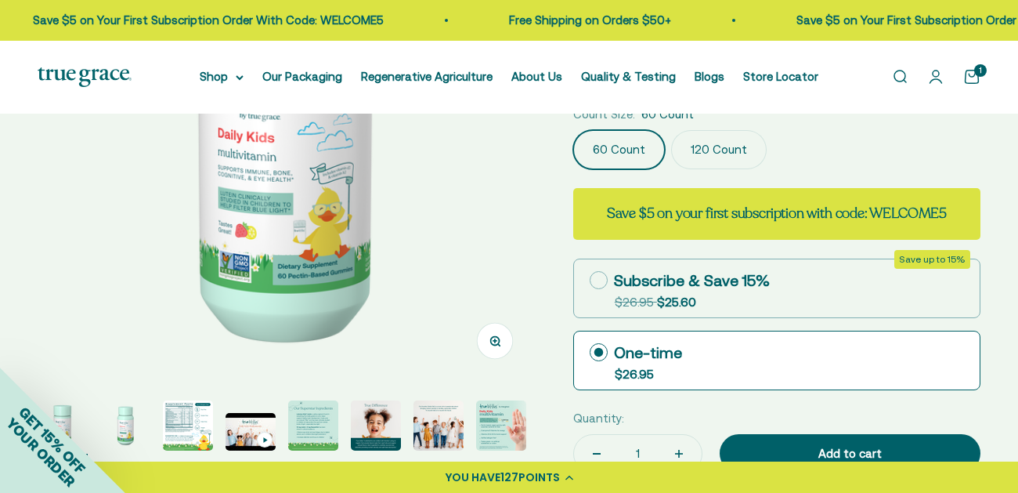
click at [869, 409] on div "Quantity: 1 Add to cart" at bounding box center [776, 443] width 407 height 69
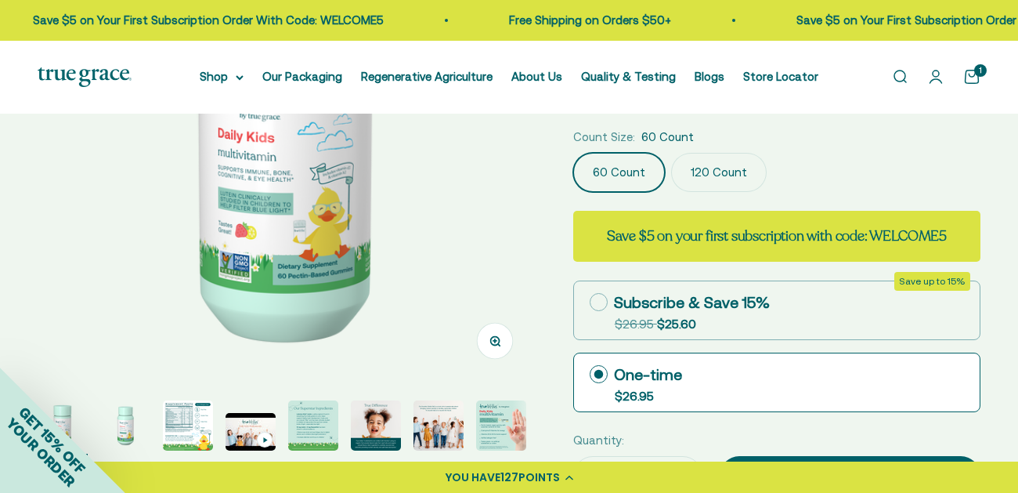
select select "3"
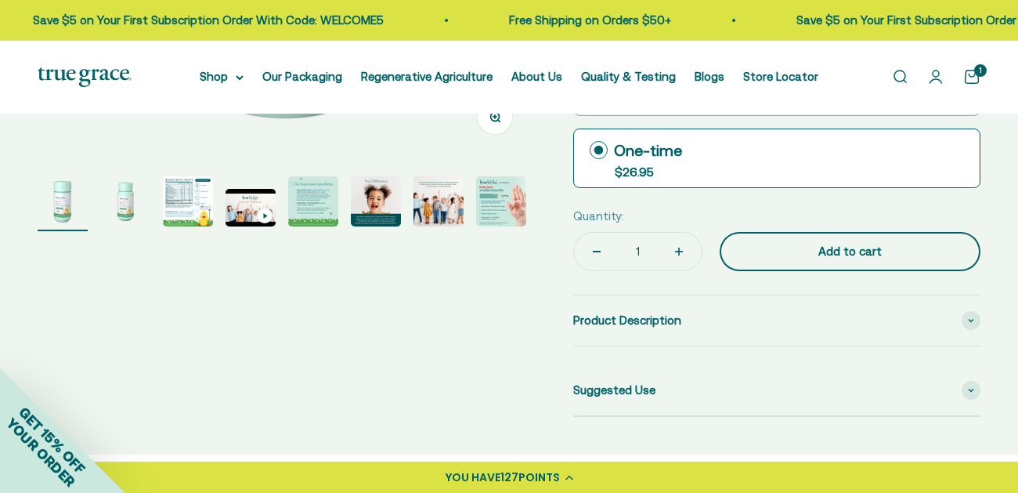
click at [843, 242] on div "Add to cart" at bounding box center [850, 251] width 198 height 19
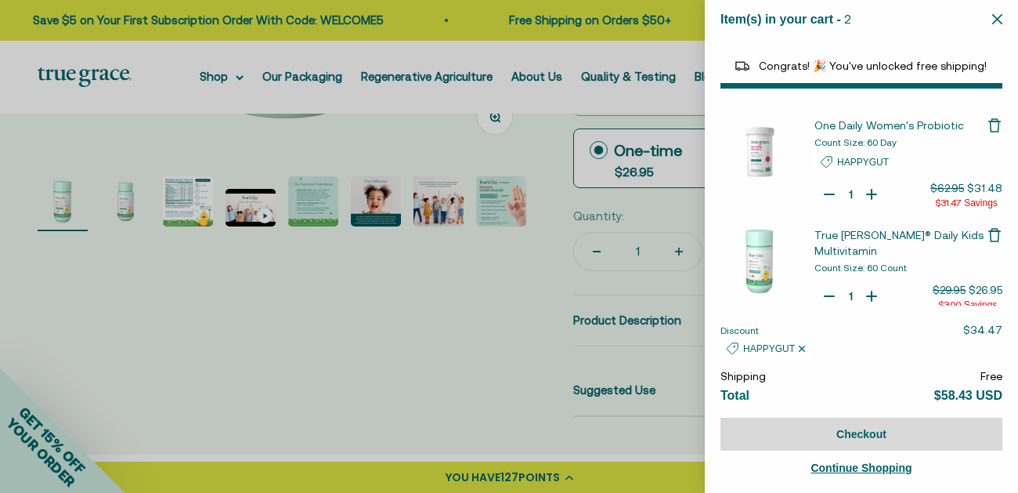
select select "40055698129088"
select select "44878192410838"
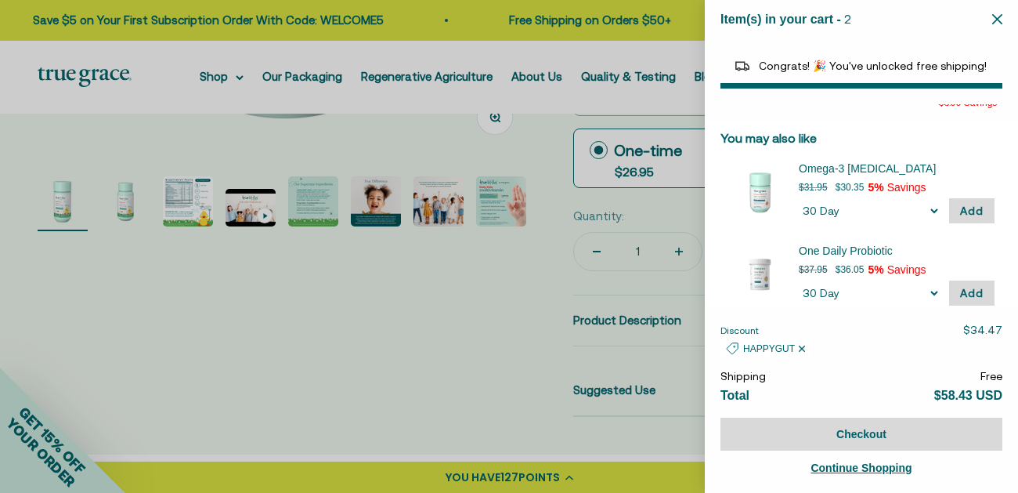
scroll to position [0, 0]
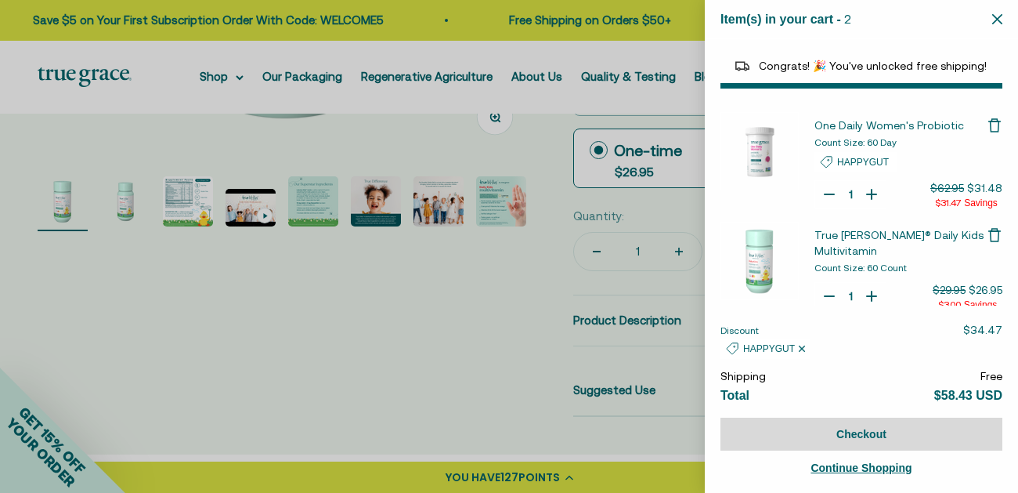
click at [827, 288] on icon "Your Cart" at bounding box center [830, 296] width 16 height 16
type input "0"
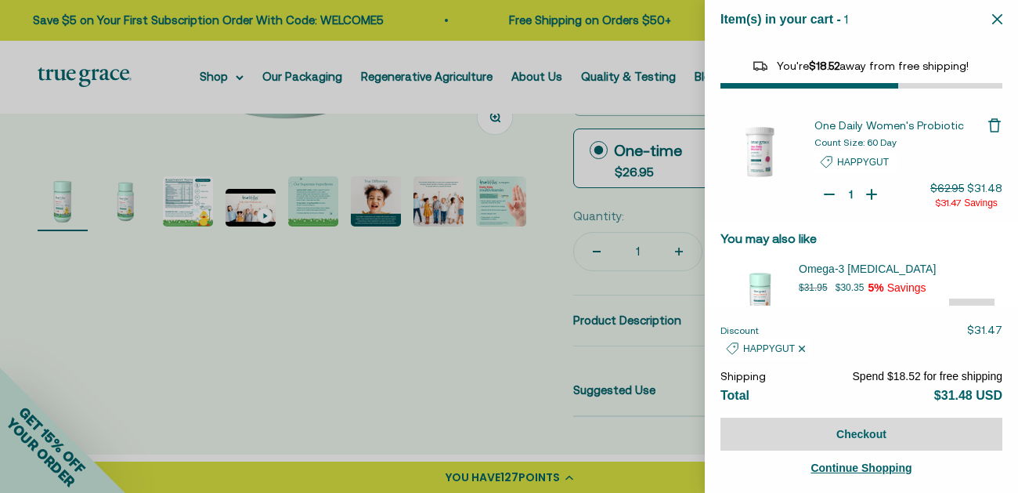
click at [997, 20] on icon "Close" at bounding box center [997, 19] width 10 height 10
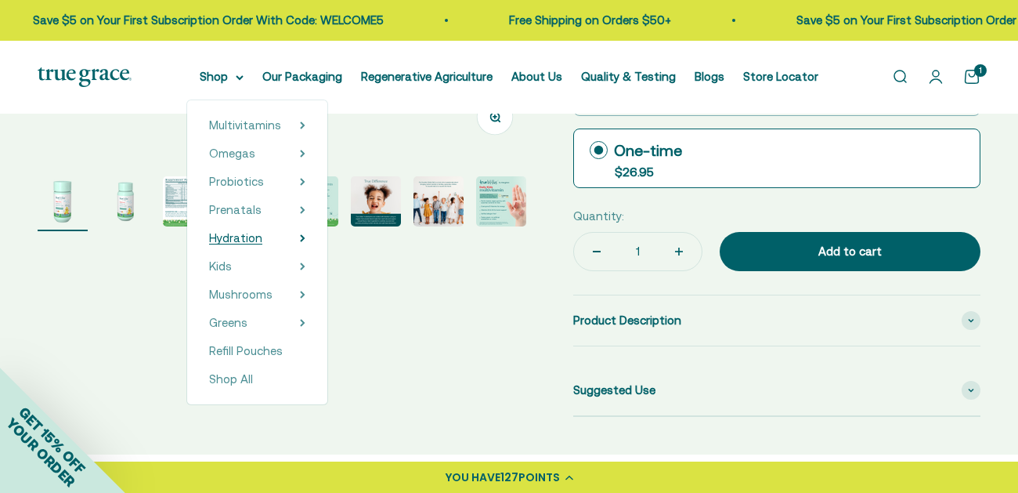
click at [242, 239] on span "Hydration" at bounding box center [235, 237] width 53 height 13
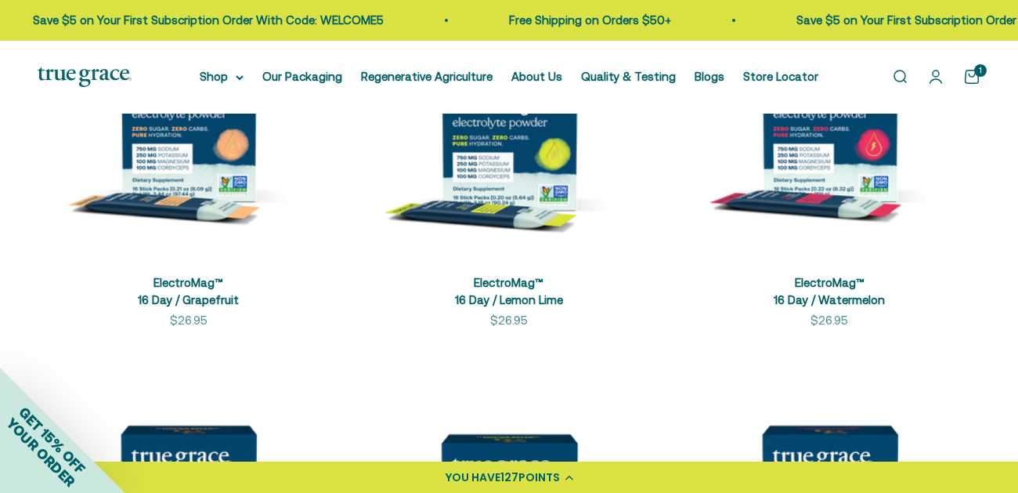
scroll to position [475, 0]
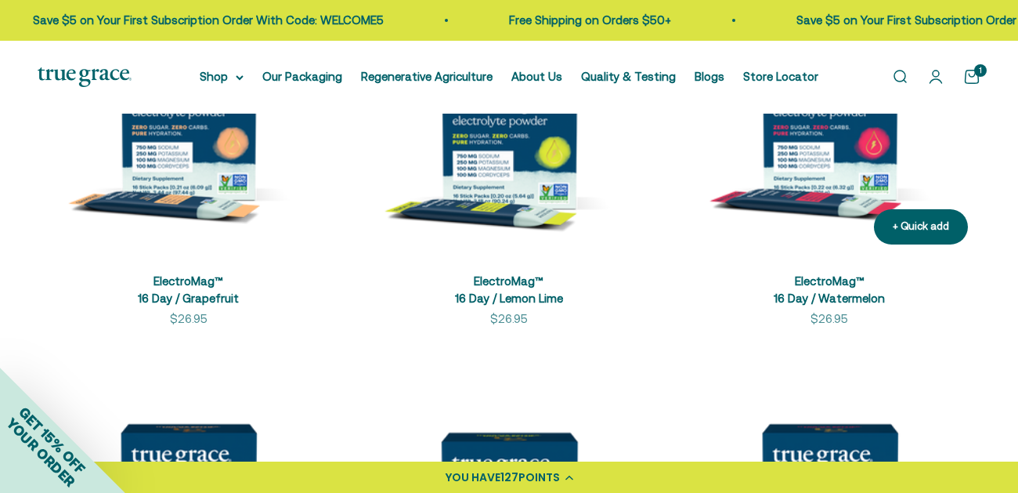
click at [844, 210] on img at bounding box center [830, 106] width 302 height 302
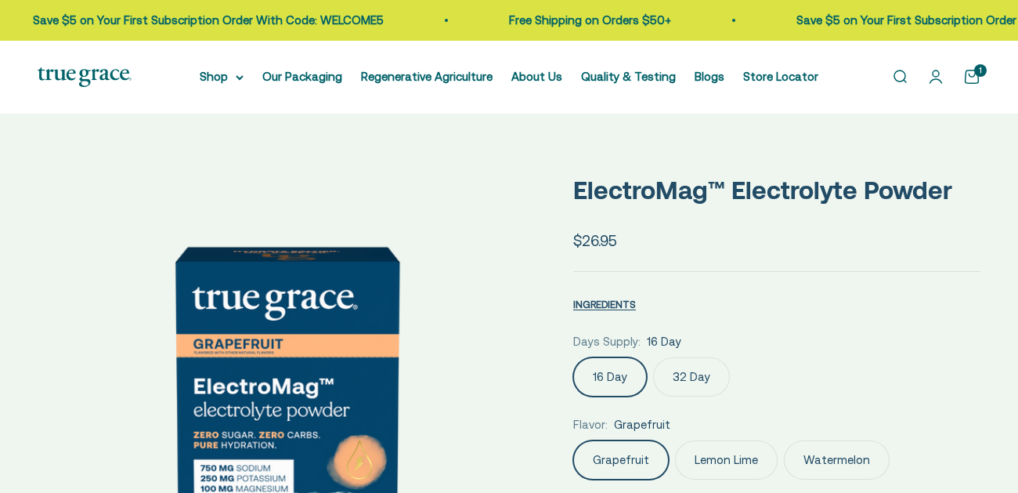
click at [841, 440] on label "Watermelon" at bounding box center [837, 459] width 106 height 39
click at [573, 439] on input "Watermelon" at bounding box center [573, 439] width 1 height 1
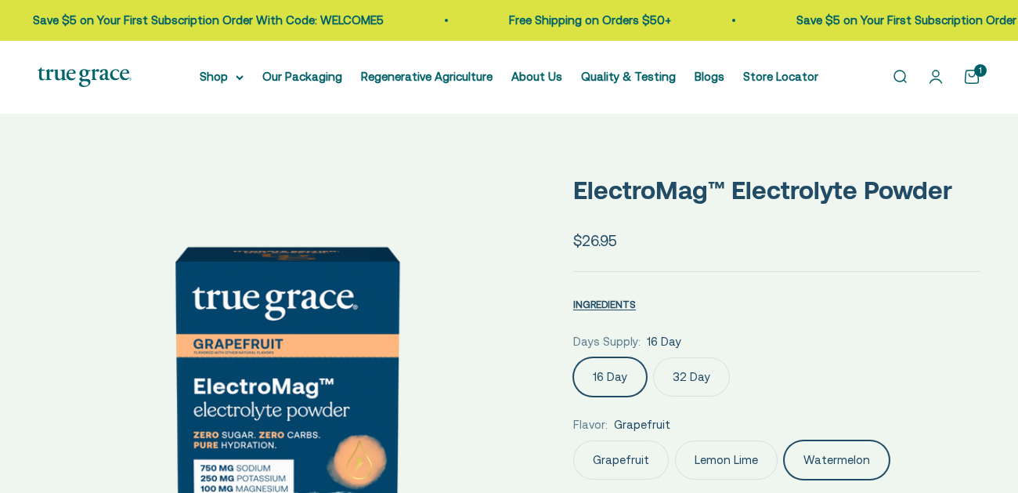
scroll to position [236, 0]
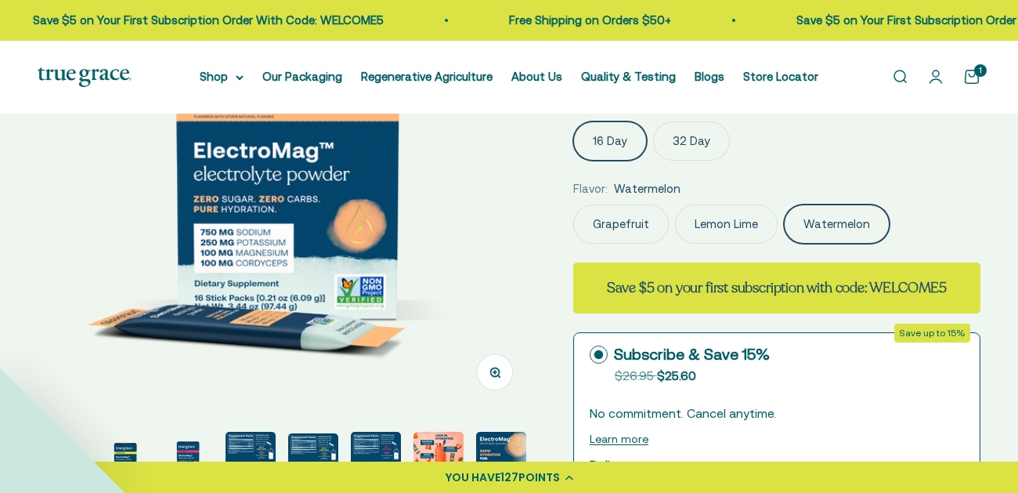
radio input "true"
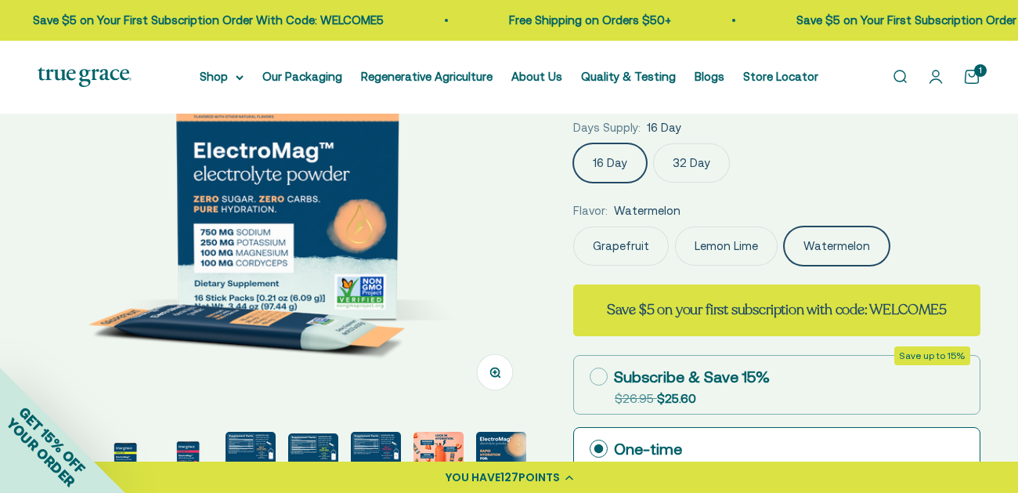
select select "3"
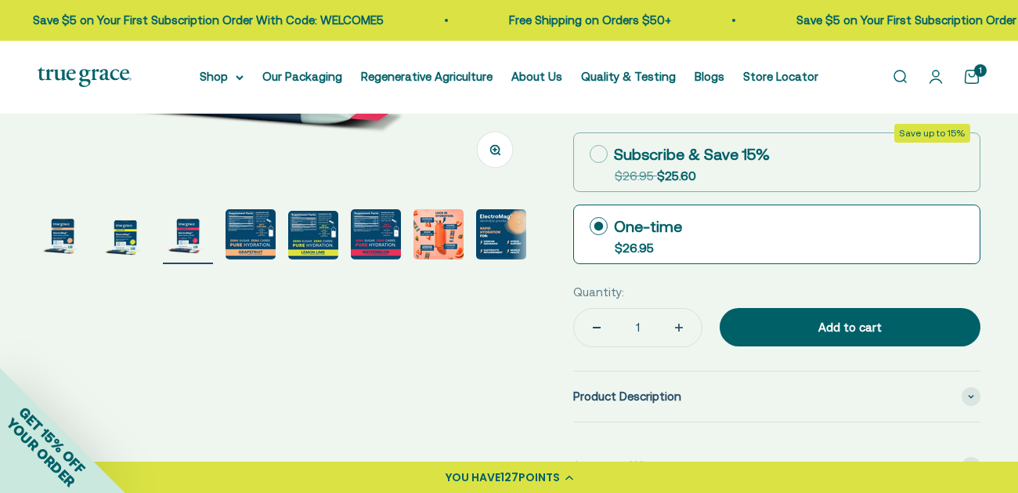
scroll to position [0, 1014]
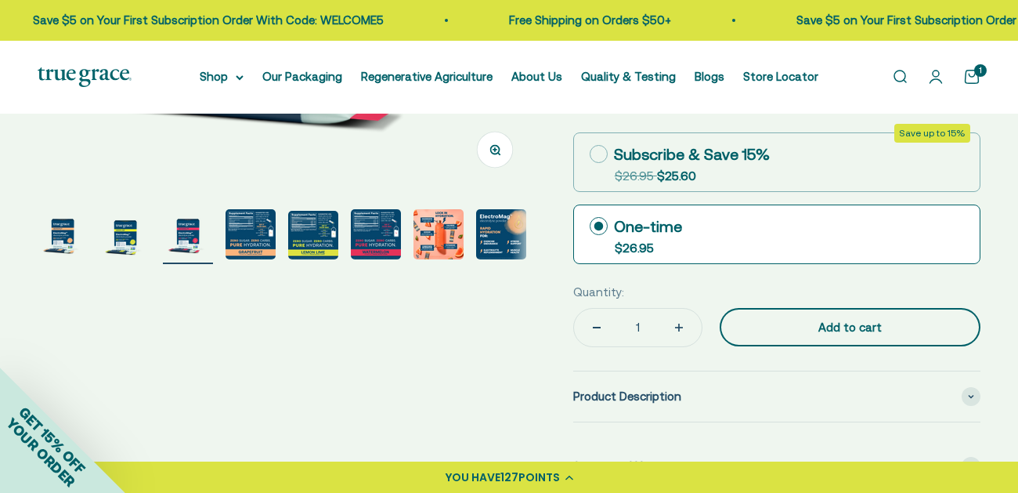
click at [795, 321] on div "Add to cart" at bounding box center [850, 327] width 198 height 19
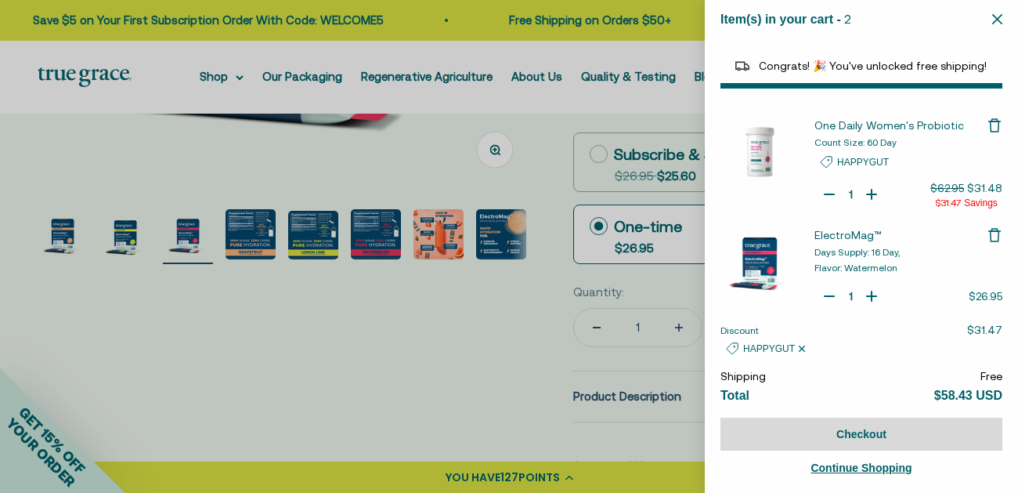
select select "40055698129088"
select select "44878192410838"
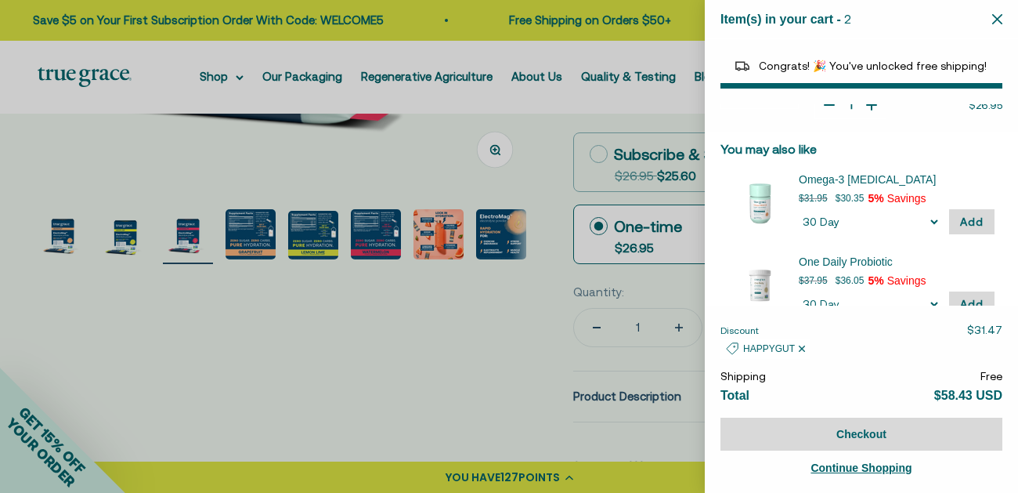
scroll to position [218, 0]
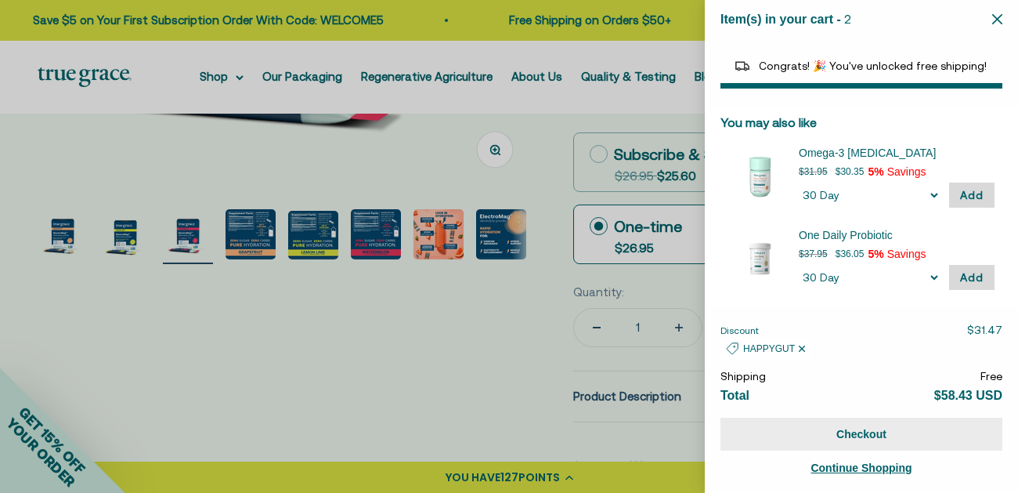
click at [862, 435] on button "Checkout" at bounding box center [862, 434] width 282 height 33
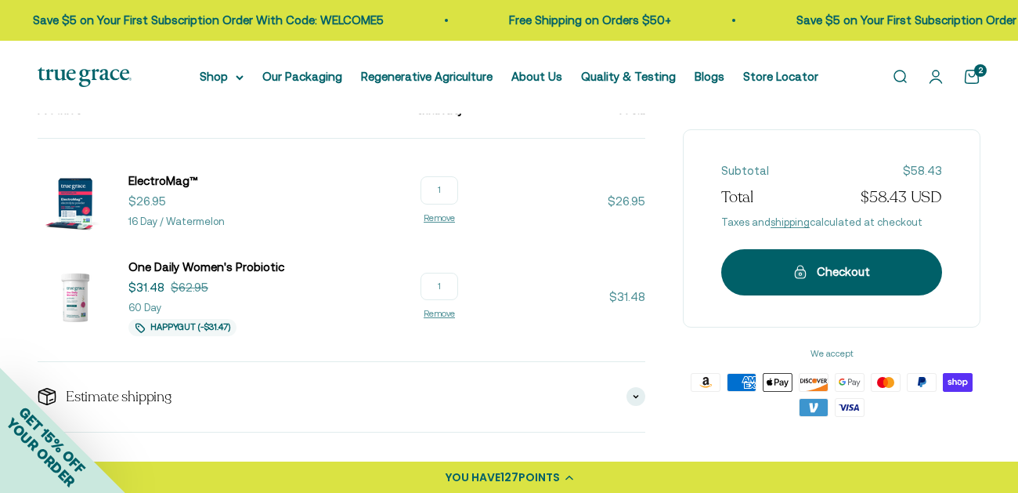
scroll to position [202, 0]
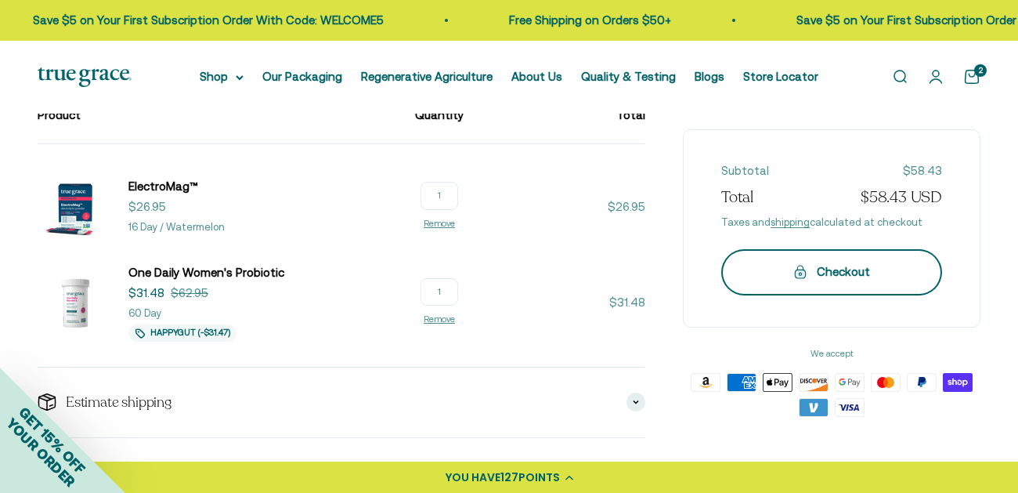
click at [772, 269] on div "Checkout" at bounding box center [832, 271] width 158 height 19
